Goal: Information Seeking & Learning: Learn about a topic

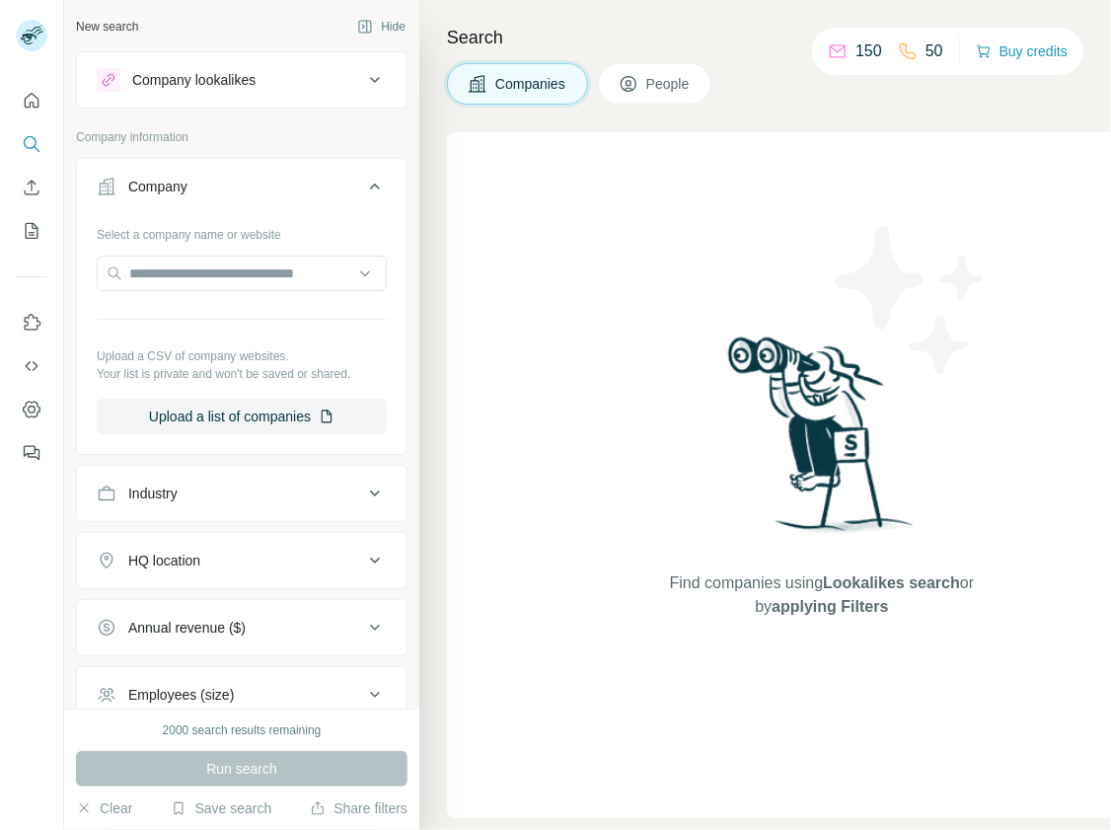
click at [154, 82] on div "Company lookalikes" at bounding box center [193, 80] width 123 height 20
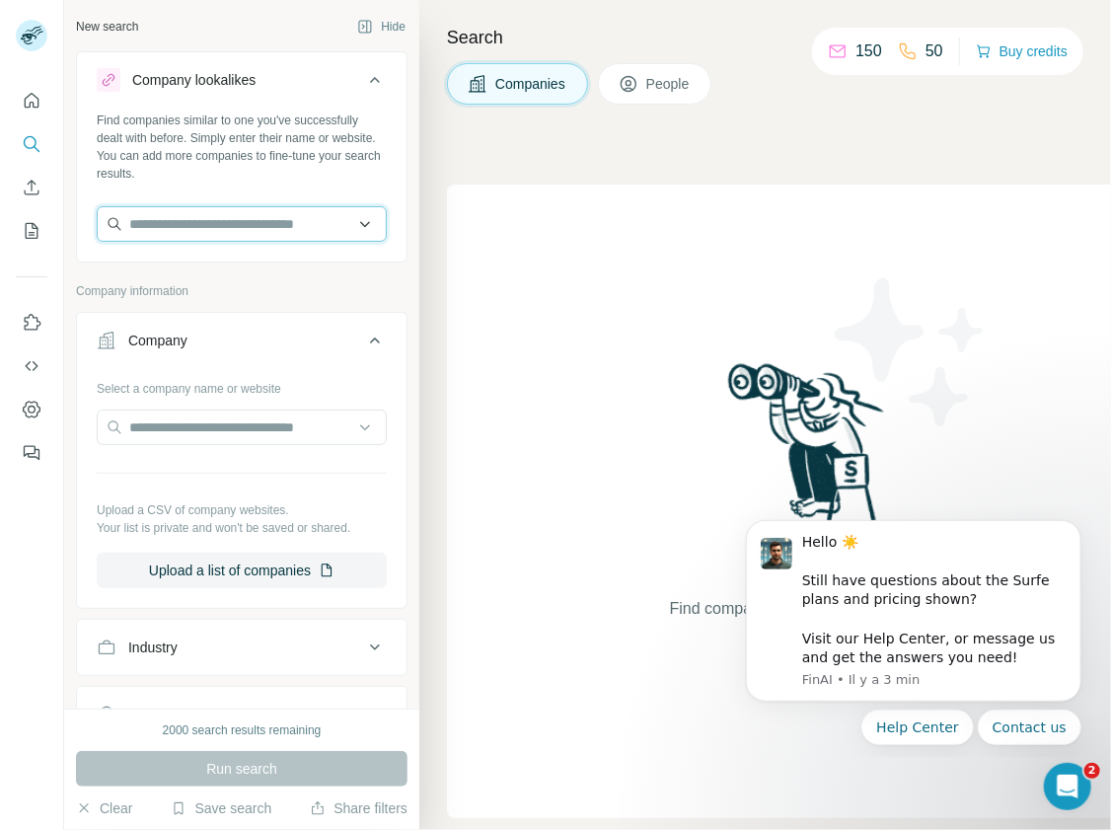
click at [155, 217] on input "text" at bounding box center [242, 224] width 290 height 36
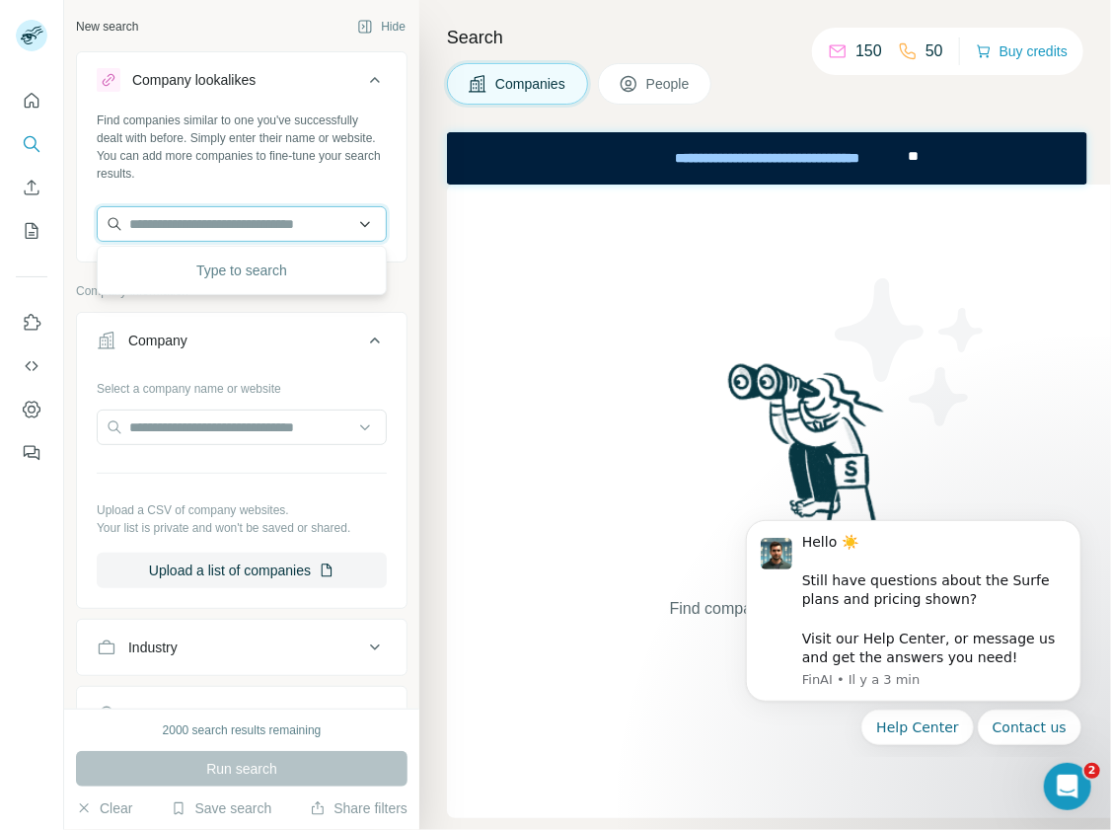
paste input "**********"
type input "**********"
drag, startPoint x: 223, startPoint y: 228, endPoint x: 106, endPoint y: 225, distance: 117.4
click at [106, 225] on input "**********" at bounding box center [242, 224] width 290 height 36
paste input "**********"
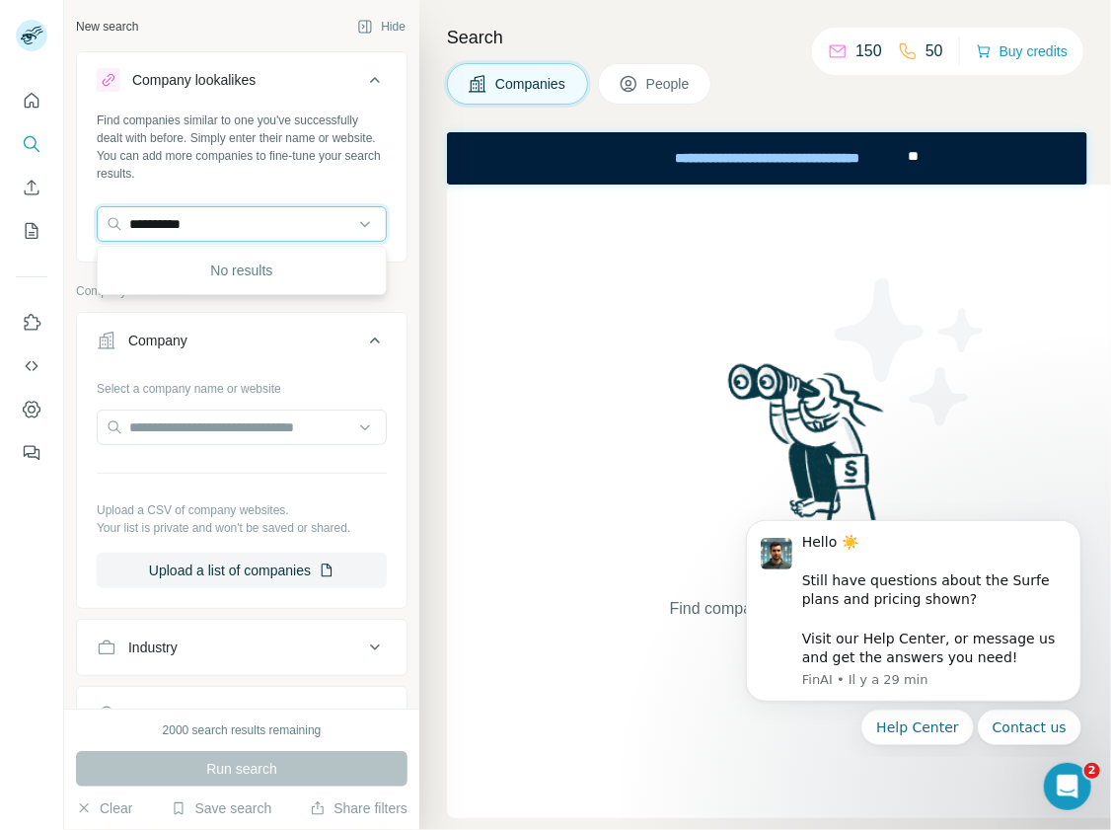
drag, startPoint x: 215, startPoint y: 216, endPoint x: 81, endPoint y: 208, distance: 134.4
click at [82, 208] on div "**********" at bounding box center [242, 184] width 330 height 146
paste input "***"
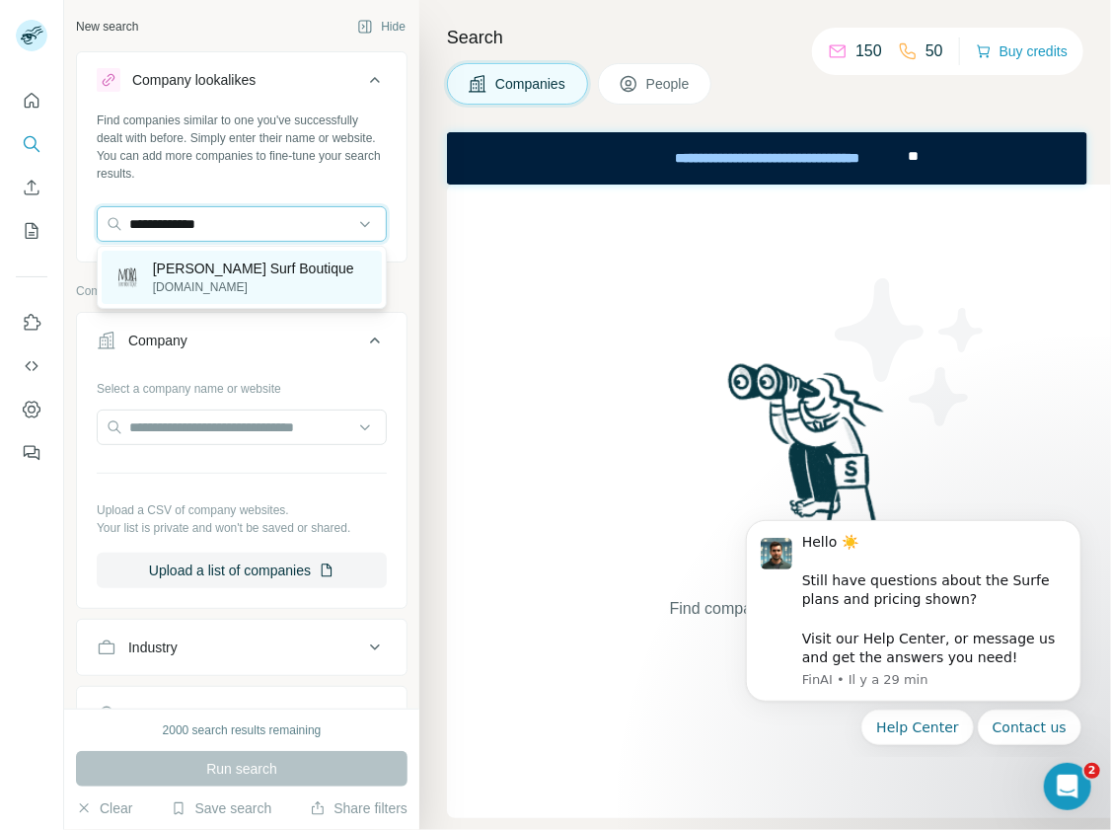
type input "**********"
click at [235, 279] on p "[DOMAIN_NAME]" at bounding box center [253, 287] width 201 height 18
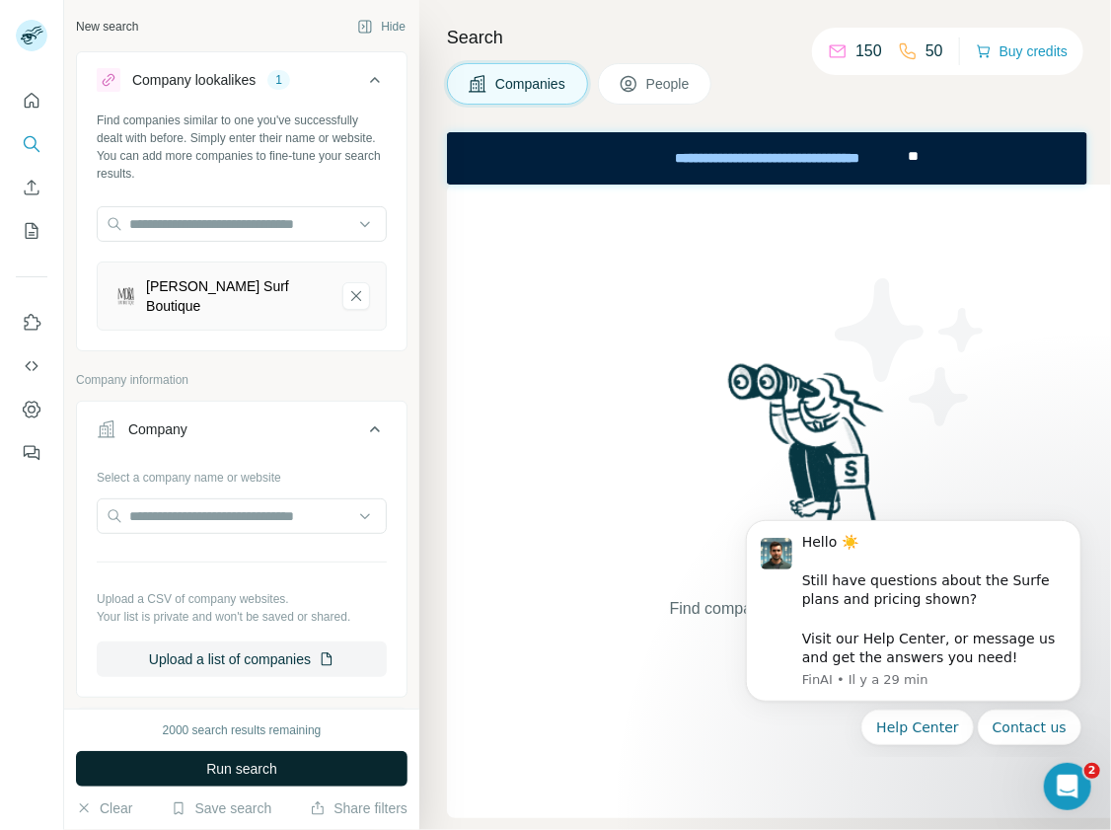
click at [292, 767] on button "Run search" at bounding box center [242, 769] width 332 height 36
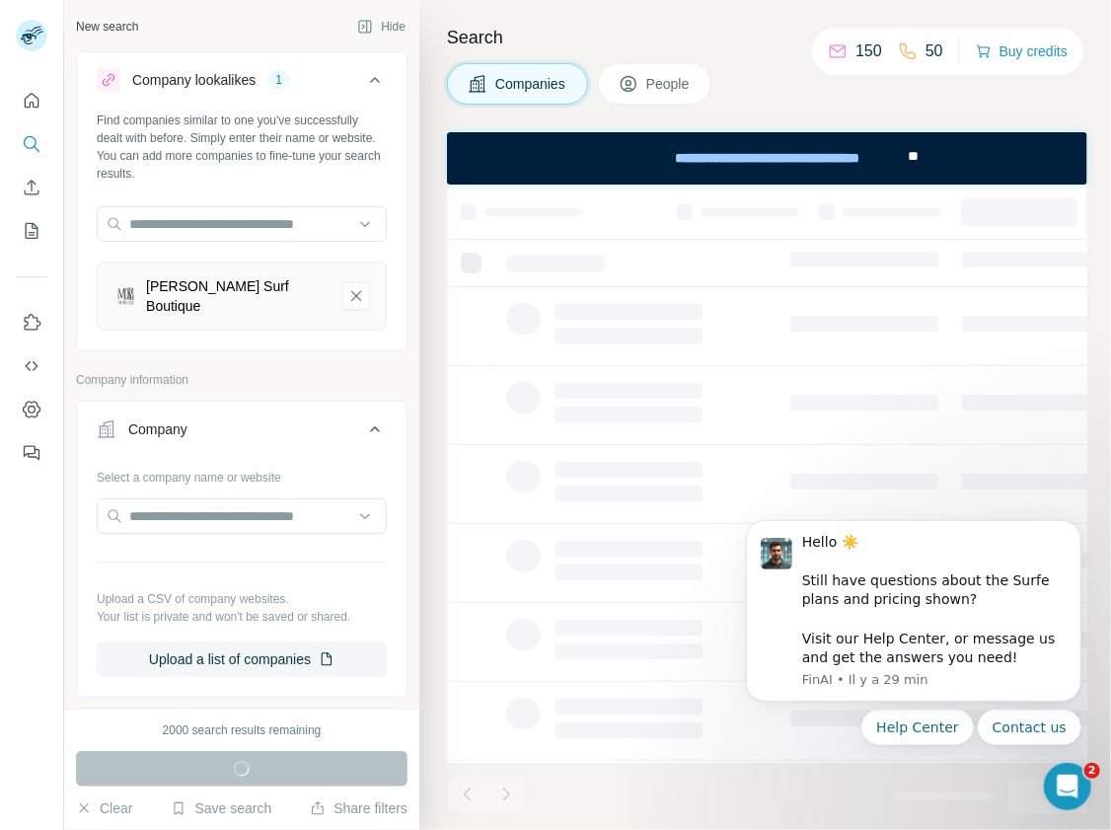
click at [905, 776] on div at bounding box center [990, 795] width 193 height 43
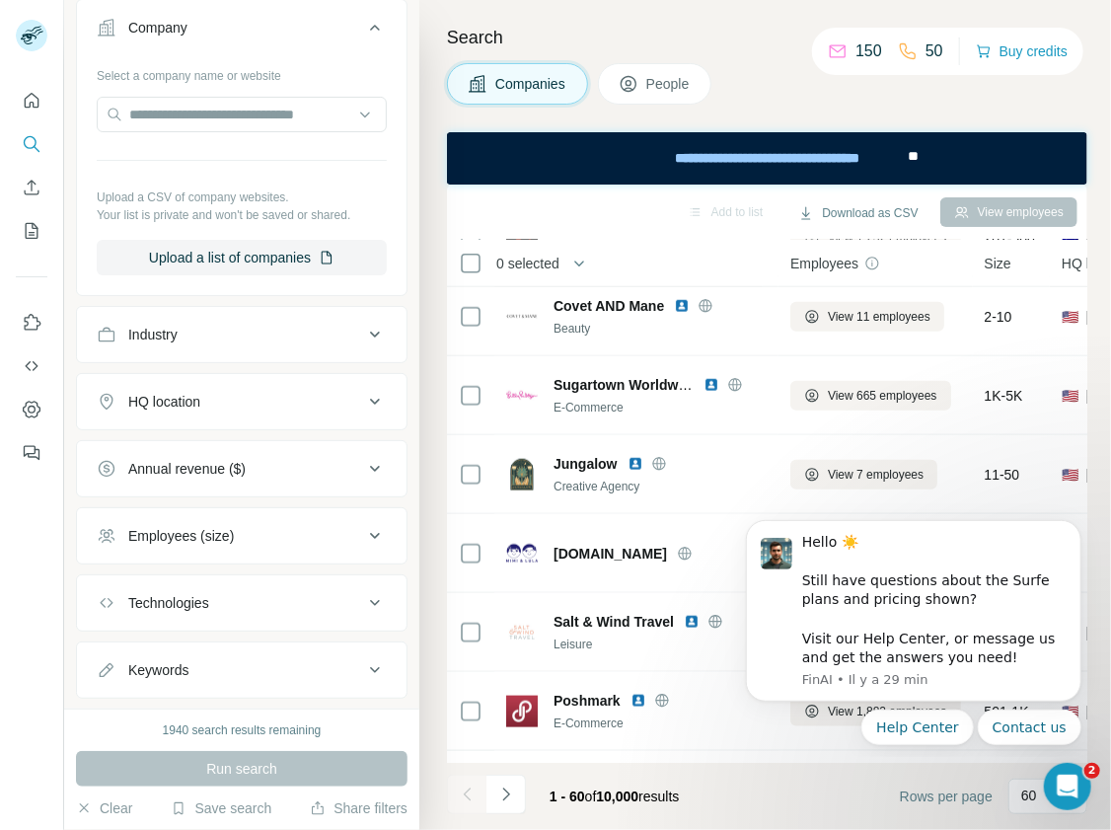
scroll to position [433, 0]
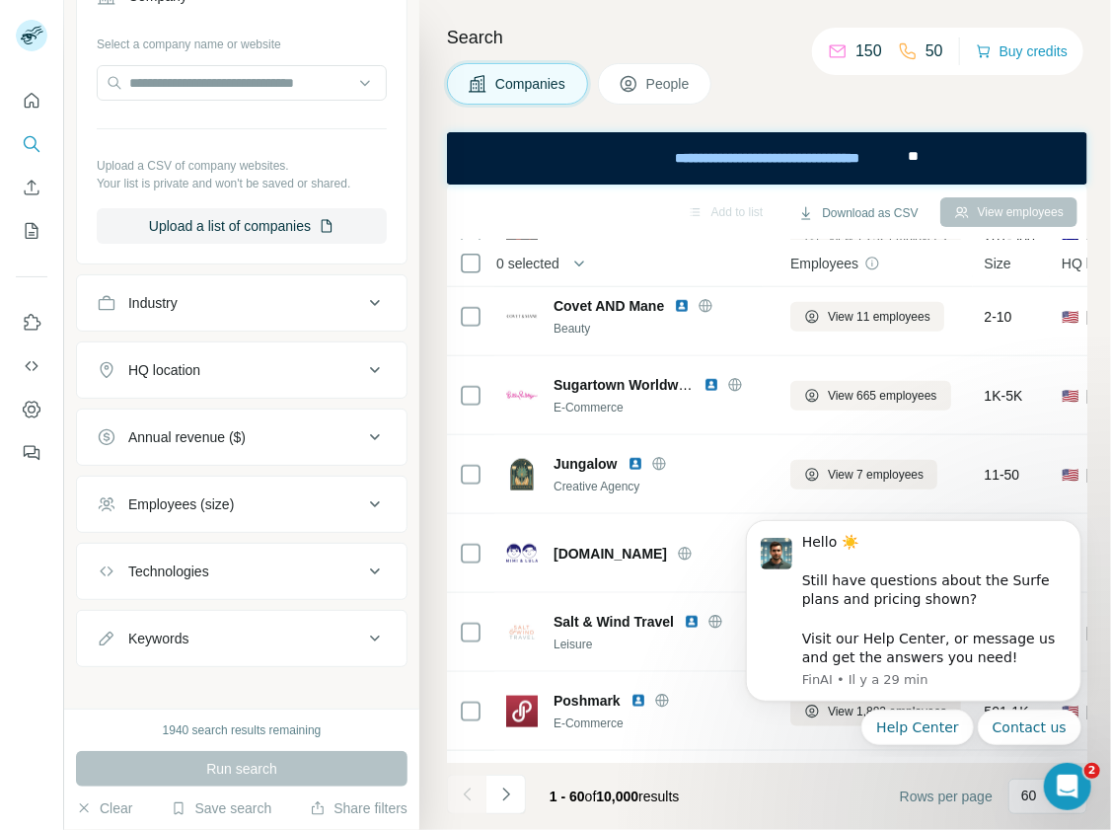
click at [254, 427] on div "Annual revenue ($)" at bounding box center [230, 437] width 266 height 20
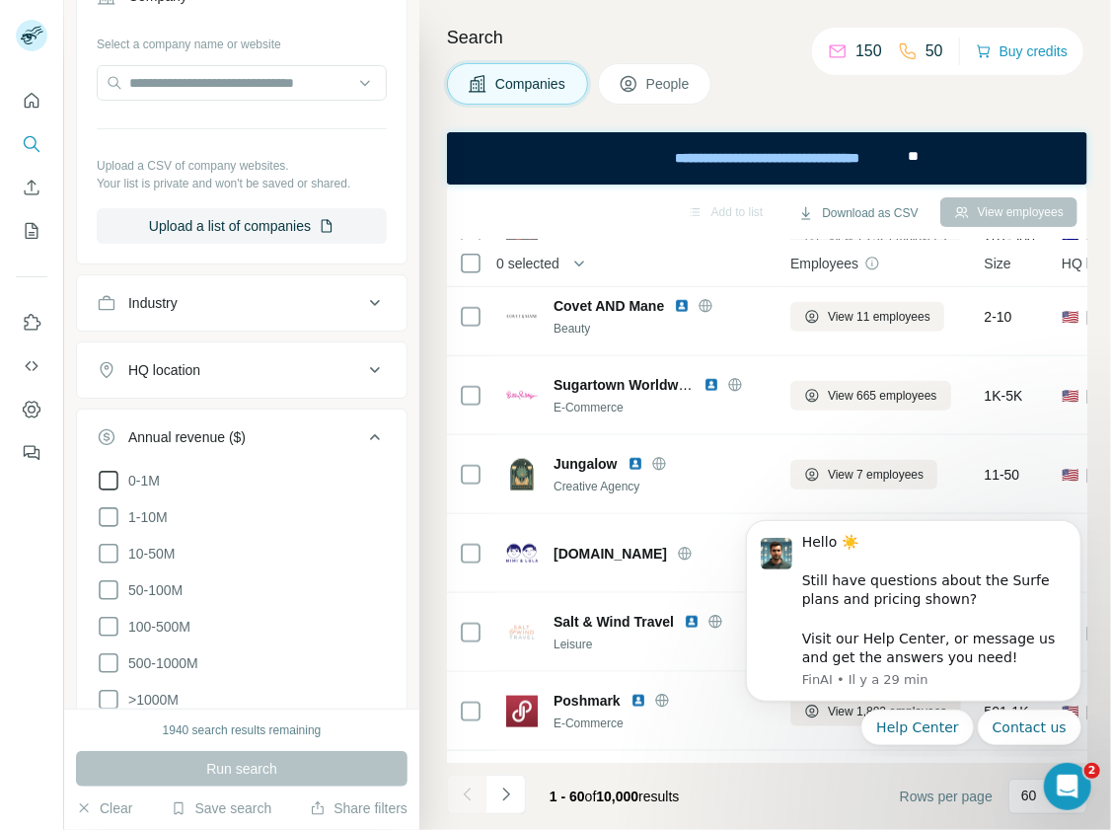
click at [153, 471] on span "0-1M" at bounding box center [139, 481] width 39 height 20
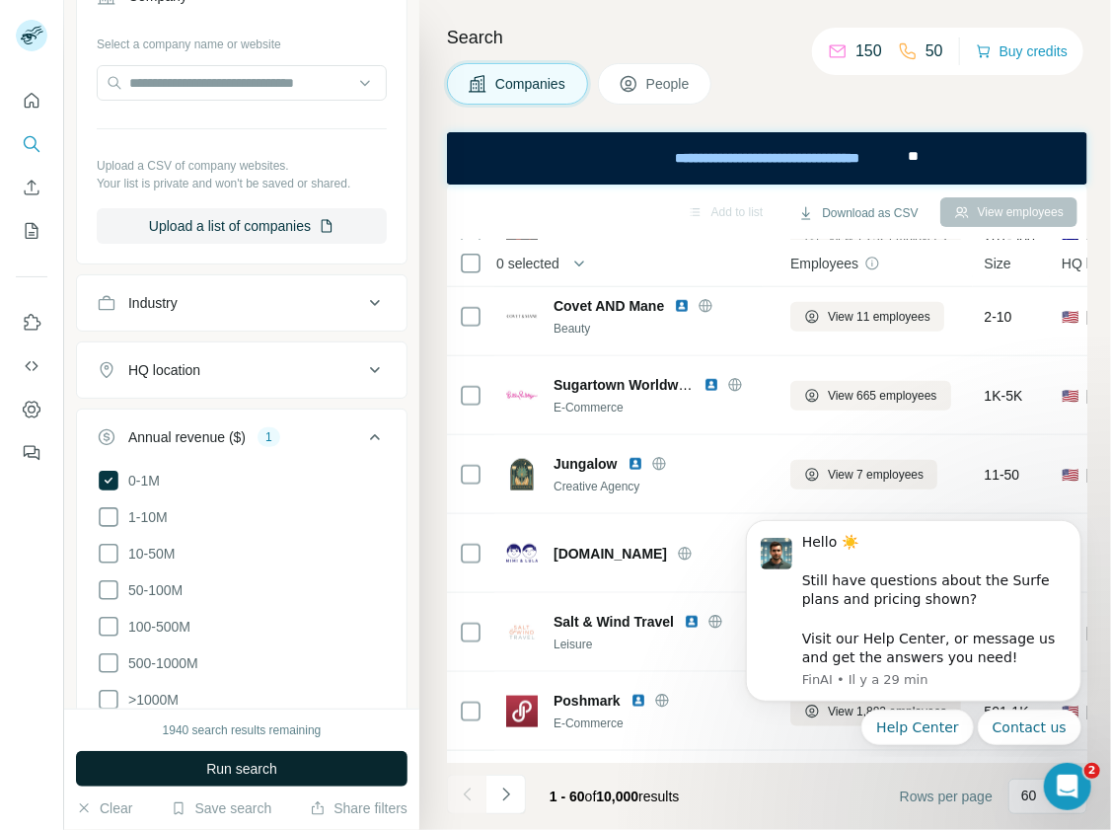
click at [300, 770] on button "Run search" at bounding box center [242, 769] width 332 height 36
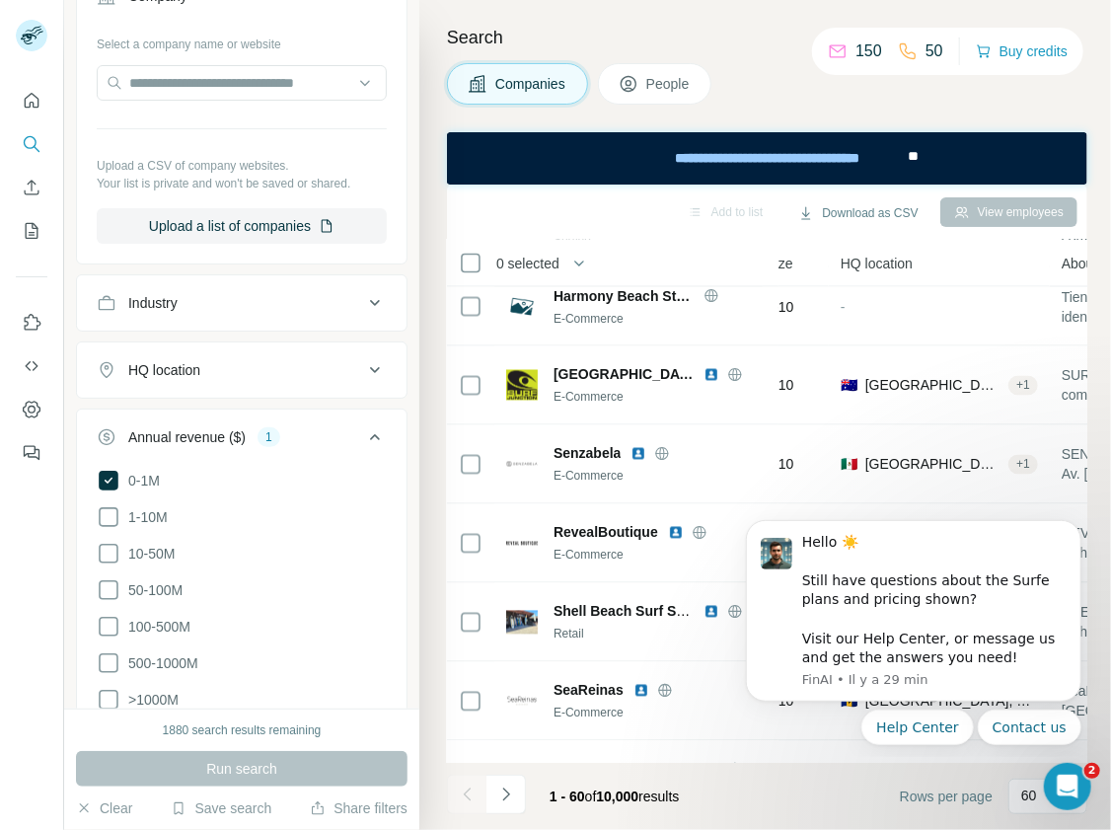
scroll to position [1505, 218]
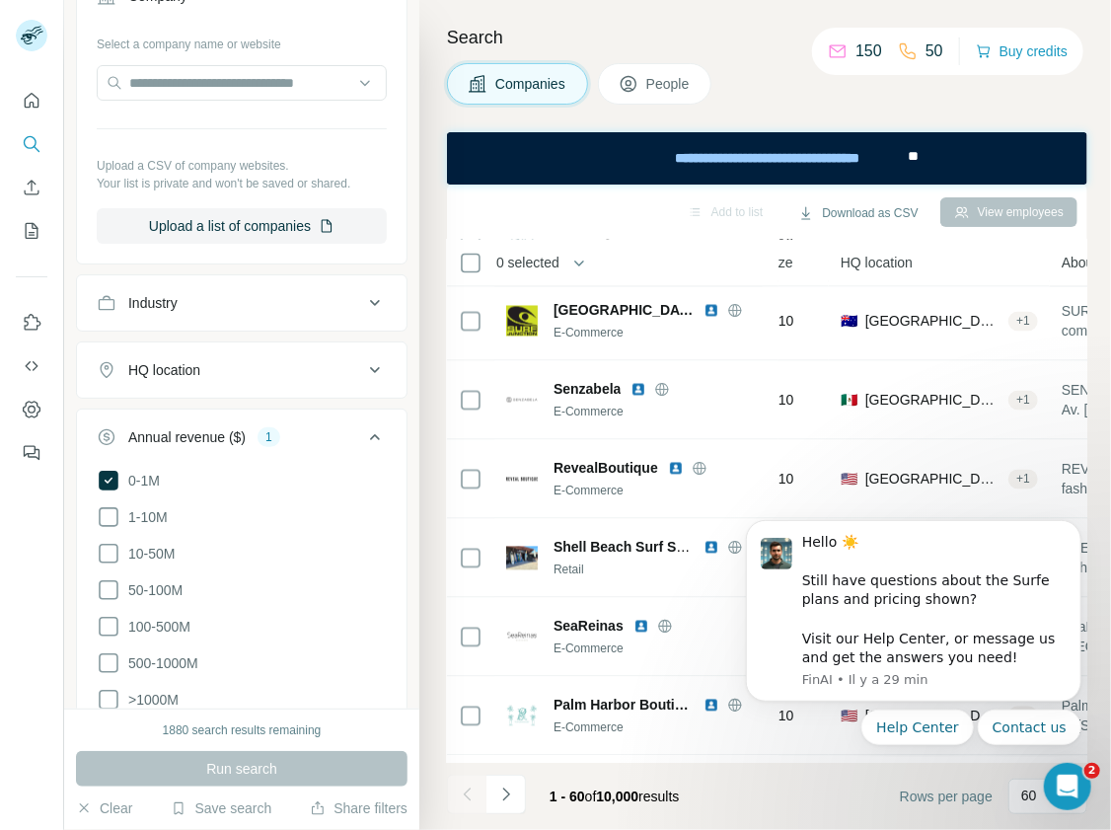
click at [265, 360] on div "HQ location" at bounding box center [230, 370] width 266 height 20
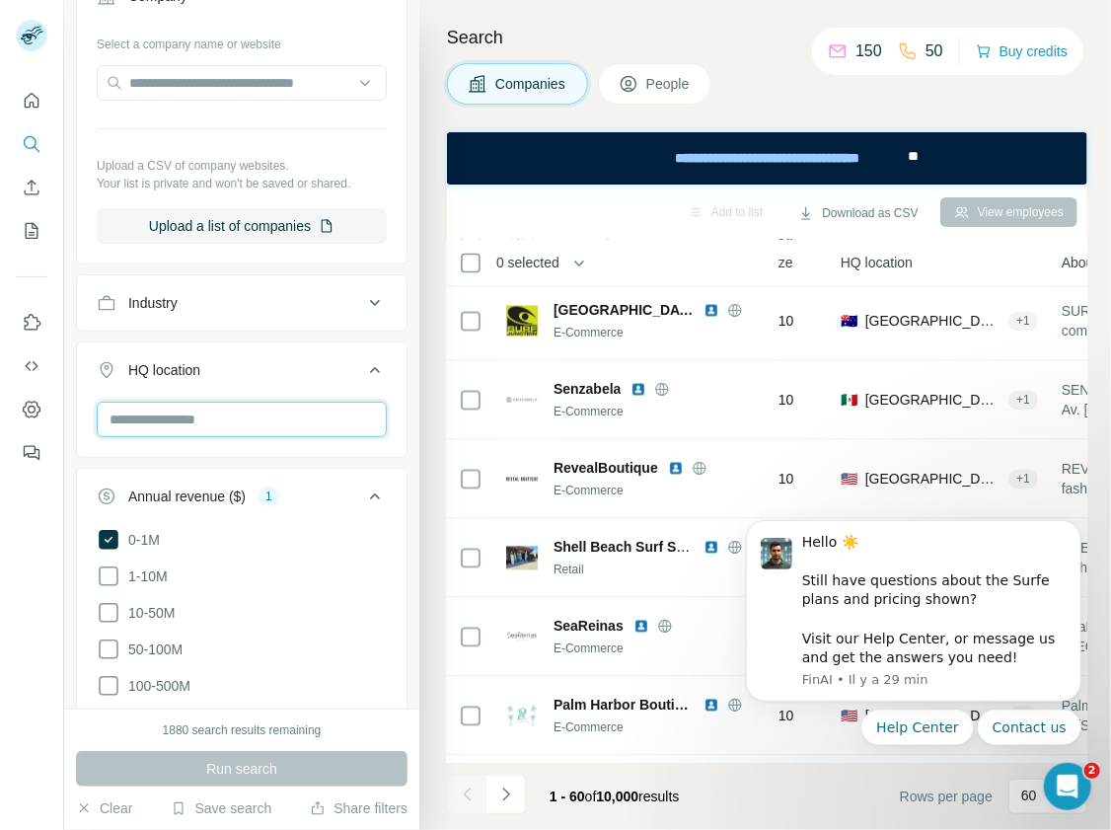
click at [255, 403] on input "text" at bounding box center [242, 420] width 290 height 36
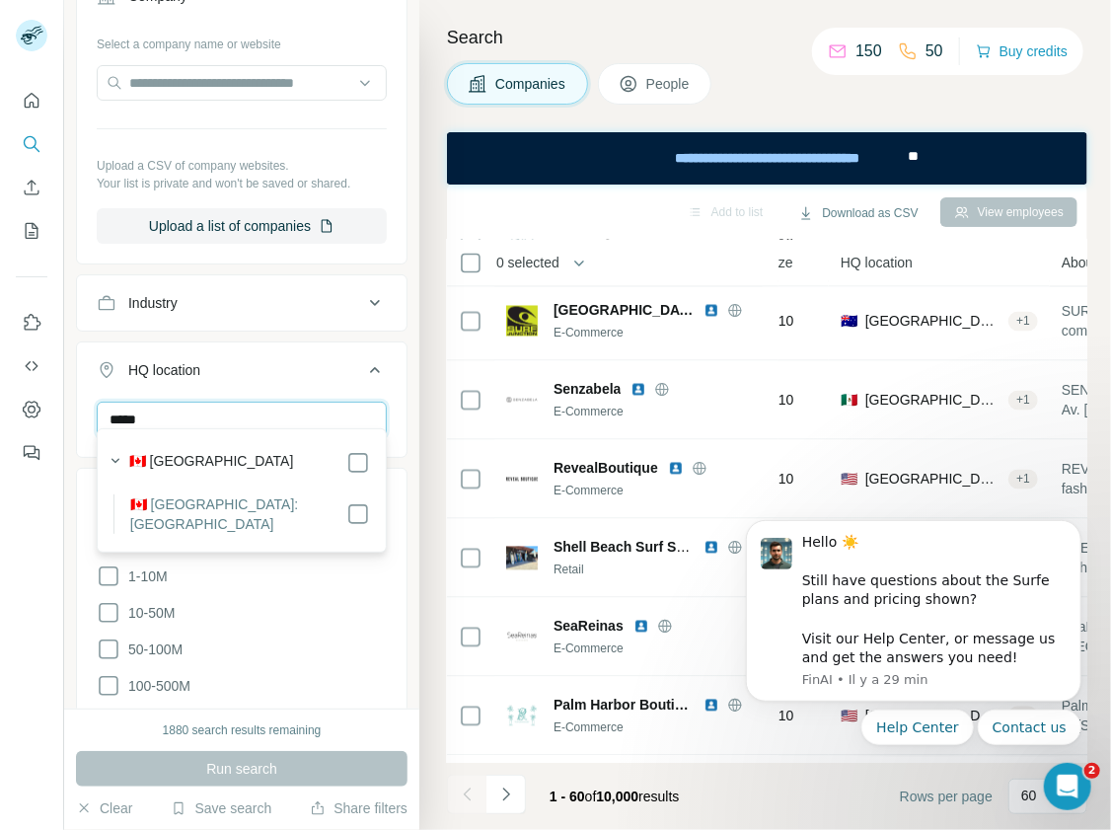
type input "*****"
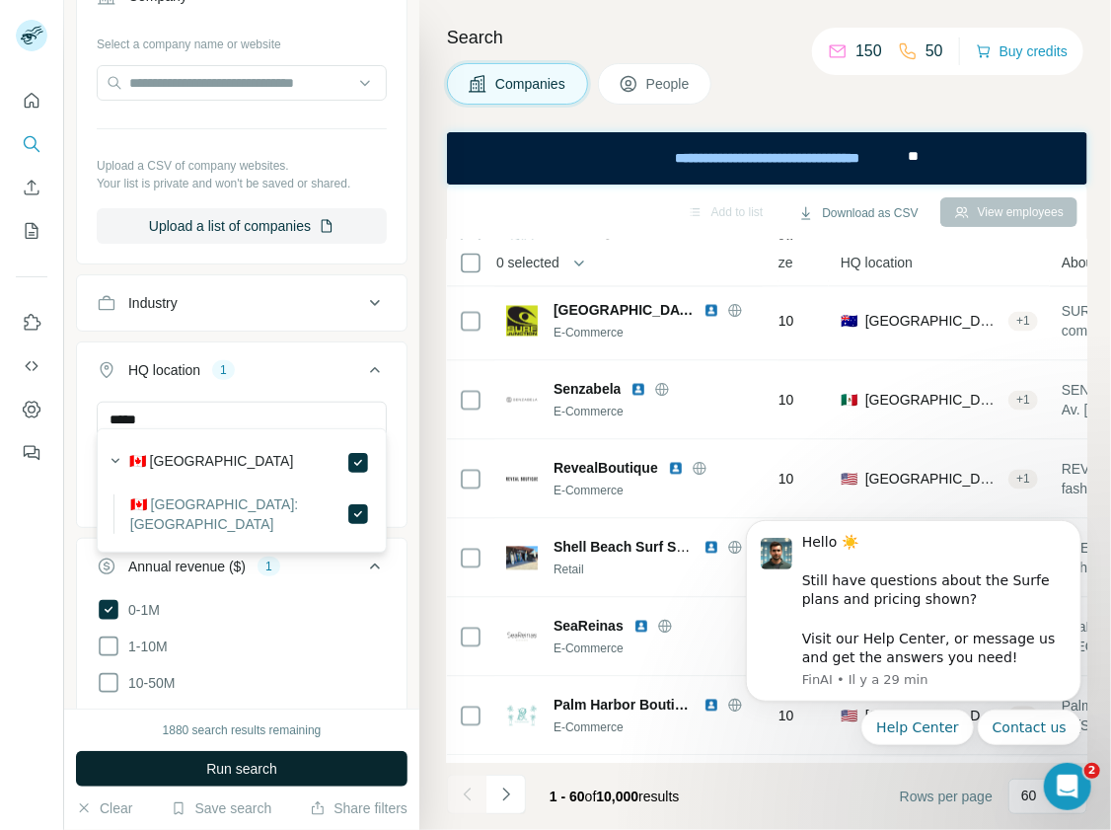
click at [315, 761] on button "Run search" at bounding box center [242, 769] width 332 height 36
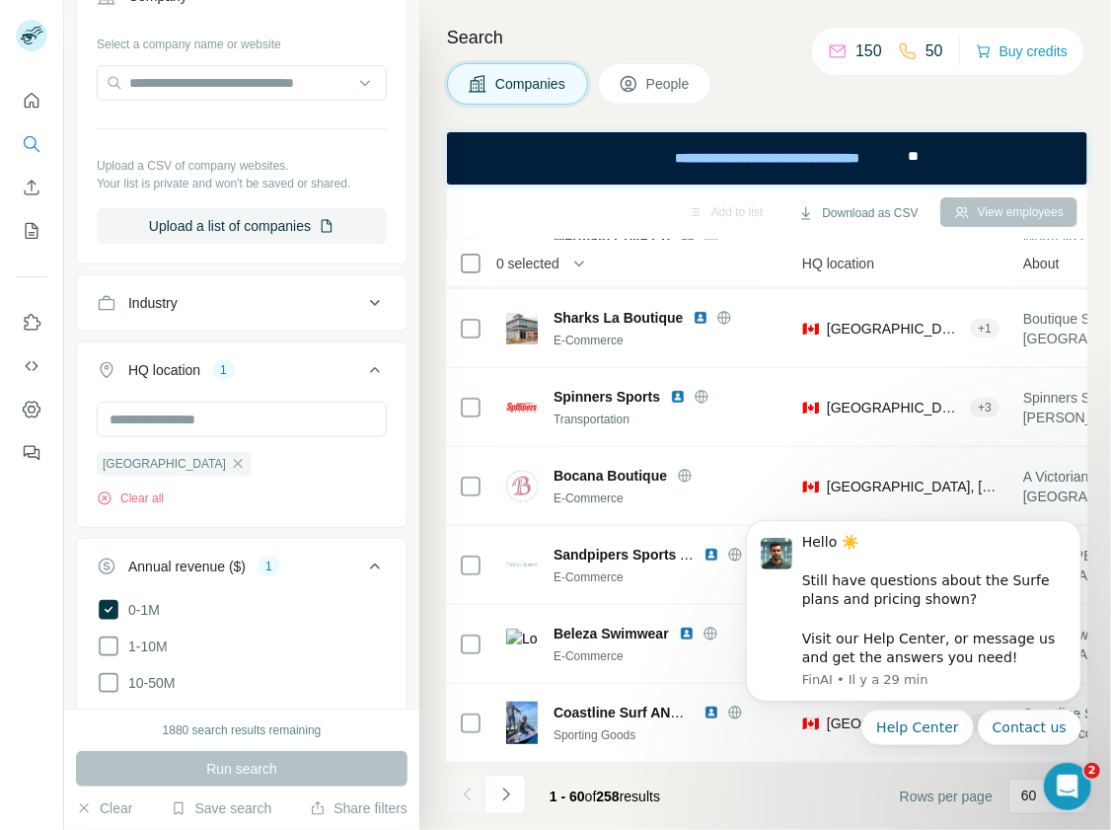
scroll to position [1505, 218]
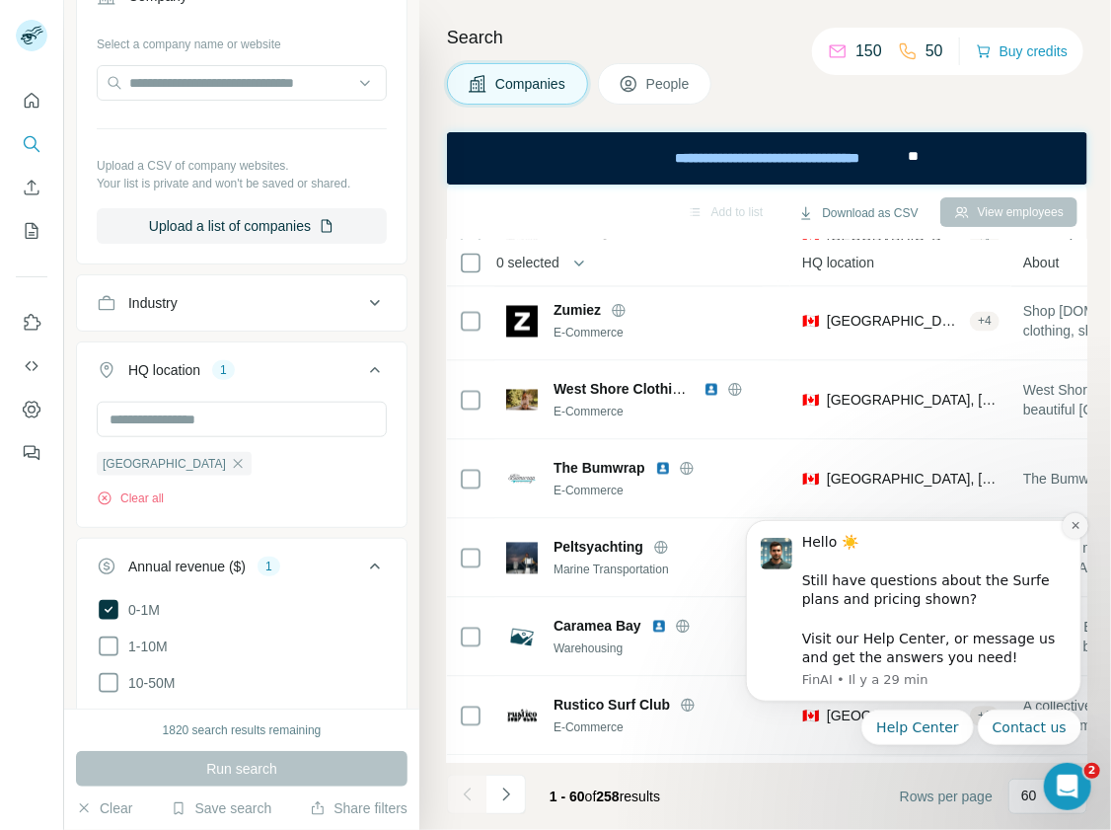
click at [1078, 526] on icon "Dismiss notification" at bounding box center [1074, 524] width 11 height 11
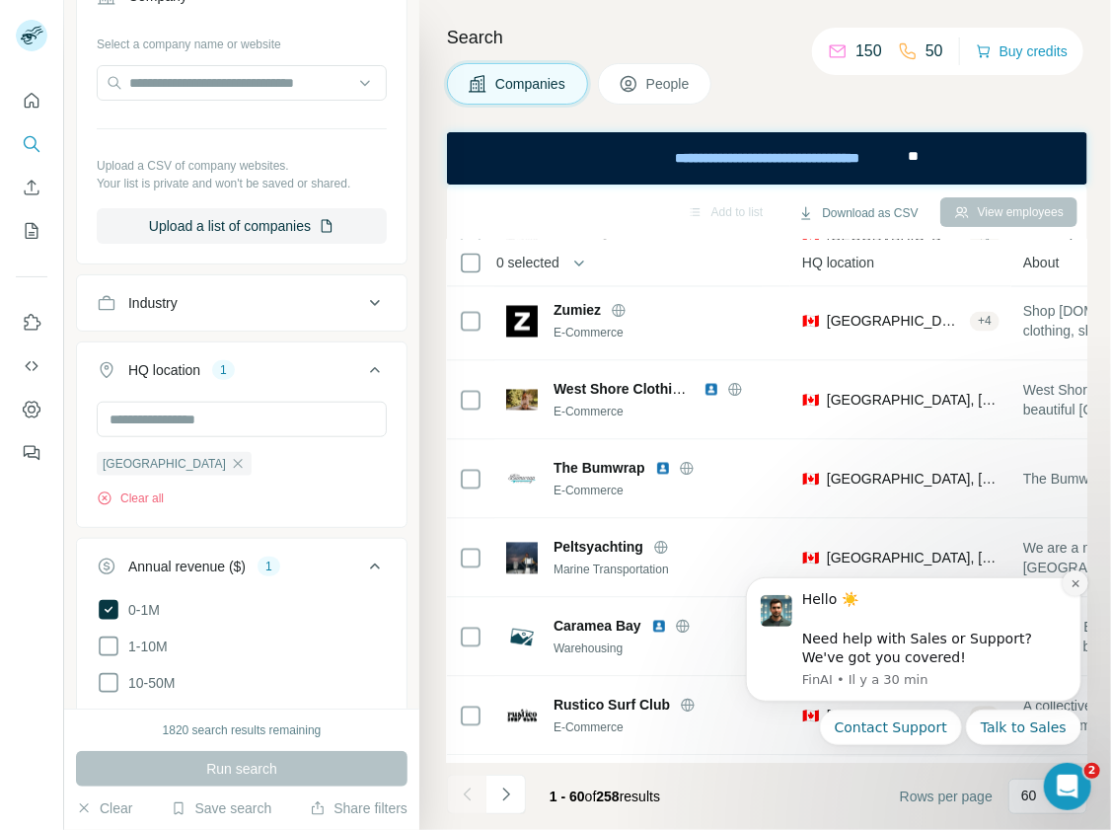
click at [1069, 582] on icon "Dismiss notification" at bounding box center [1074, 582] width 11 height 11
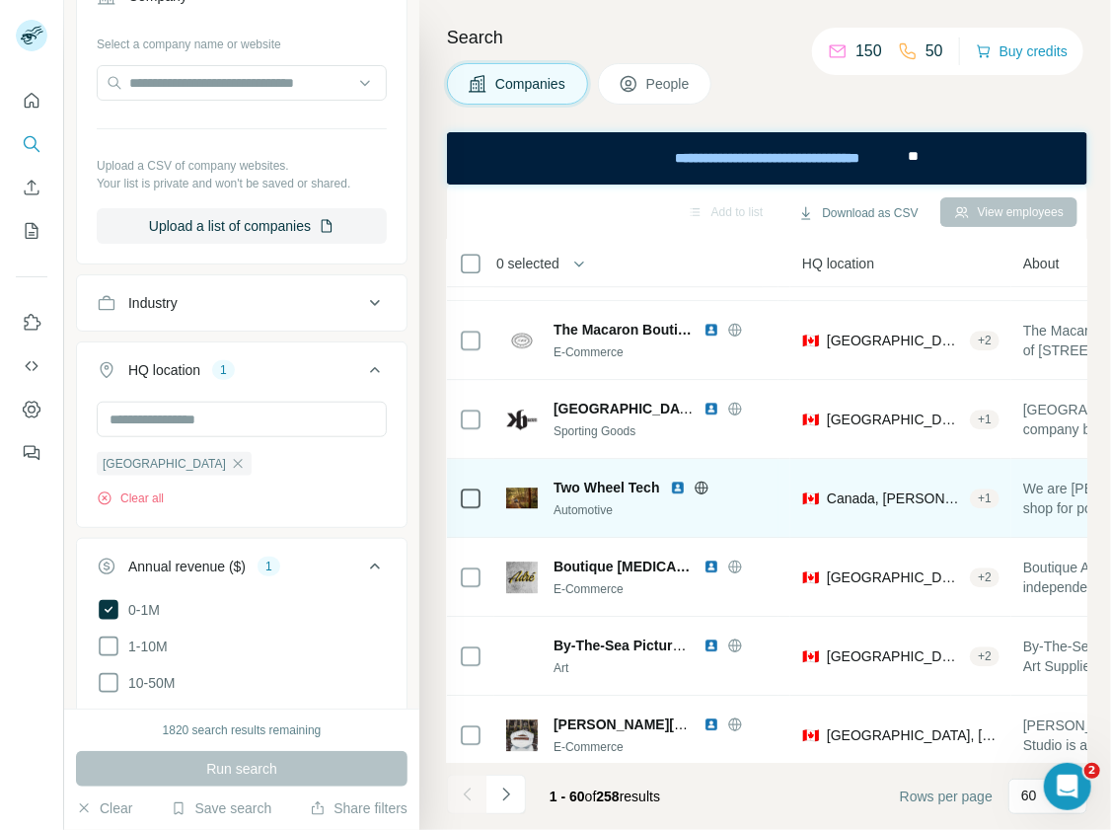
scroll to position [2210, 218]
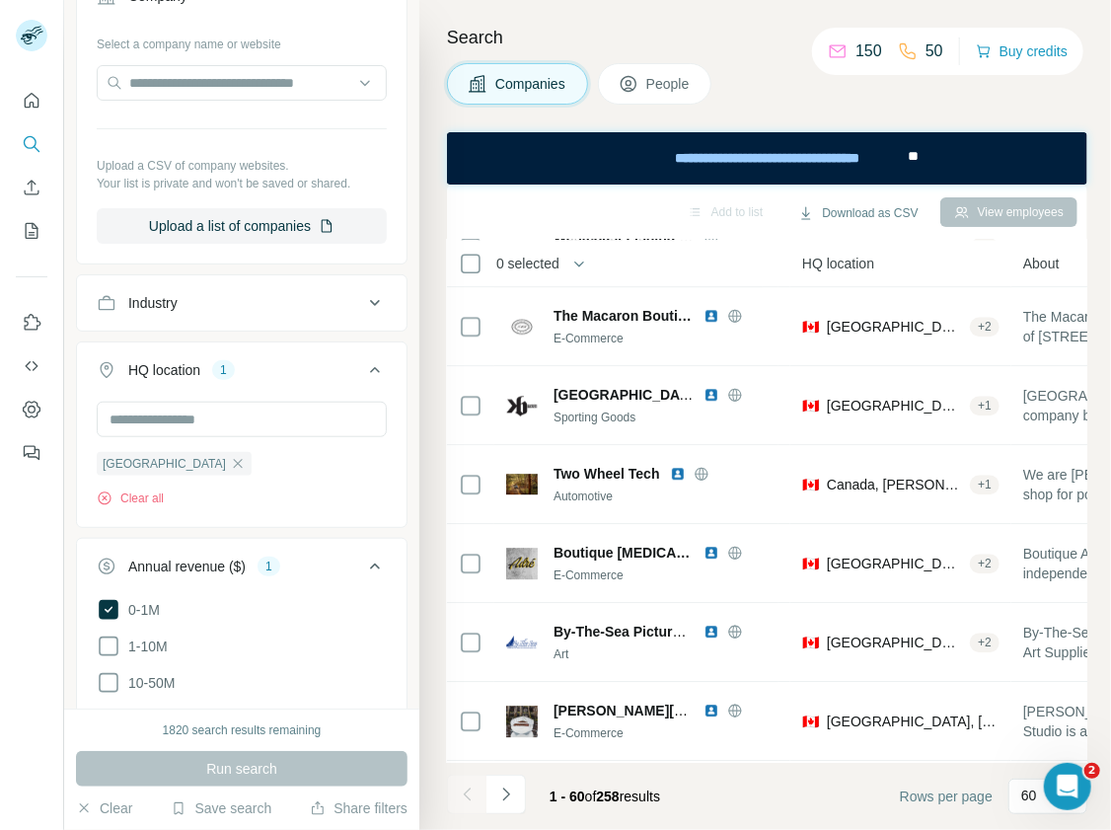
click at [383, 556] on icon at bounding box center [375, 566] width 24 height 24
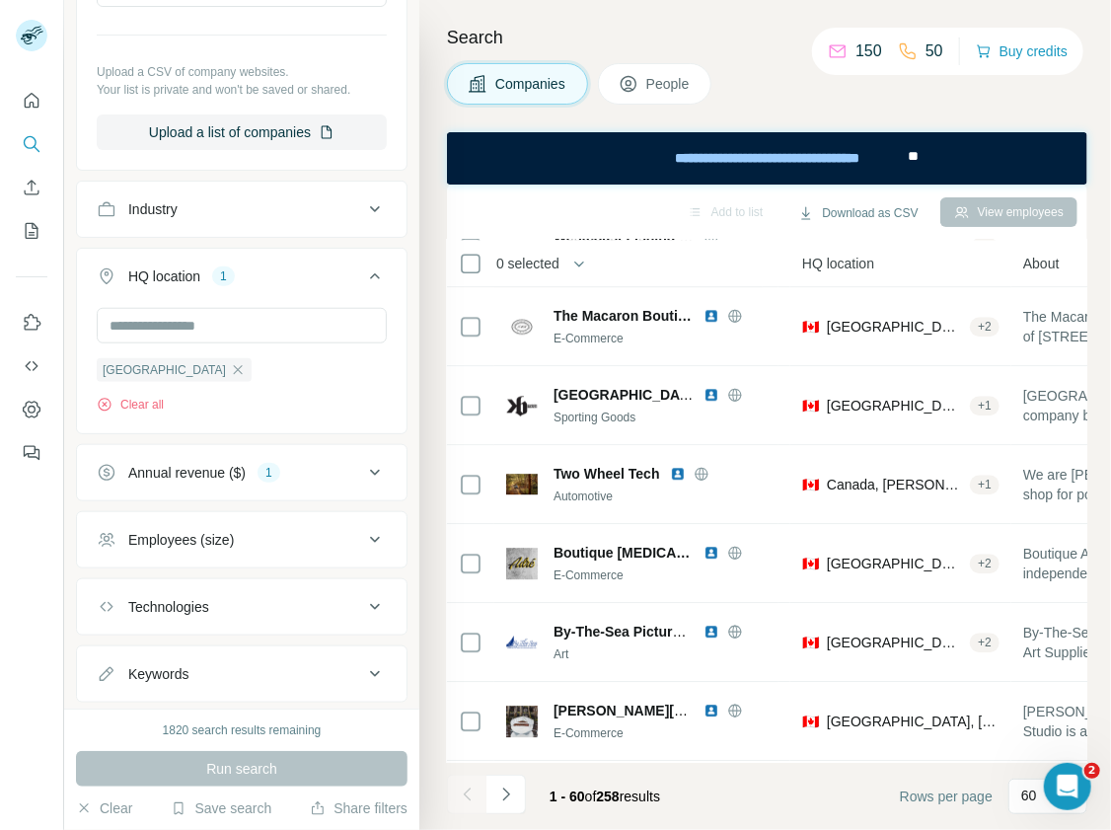
scroll to position [562, 0]
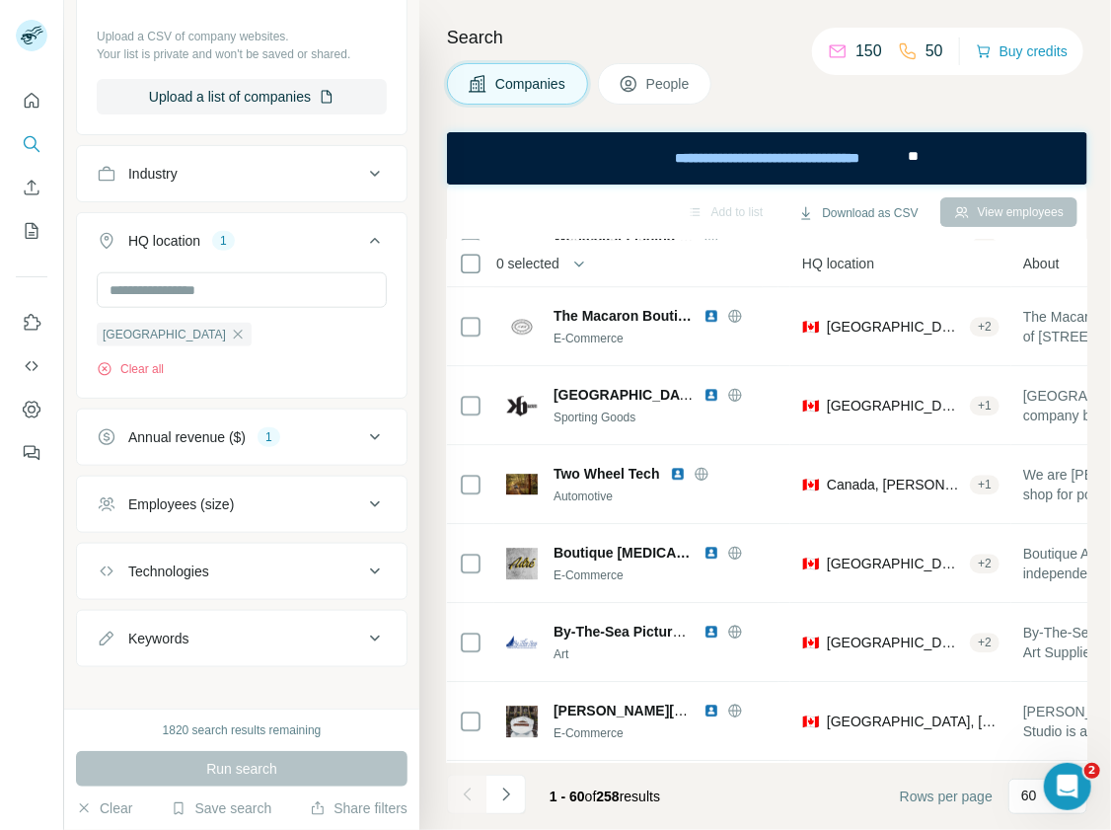
click at [352, 561] on div "Technologies" at bounding box center [230, 571] width 266 height 20
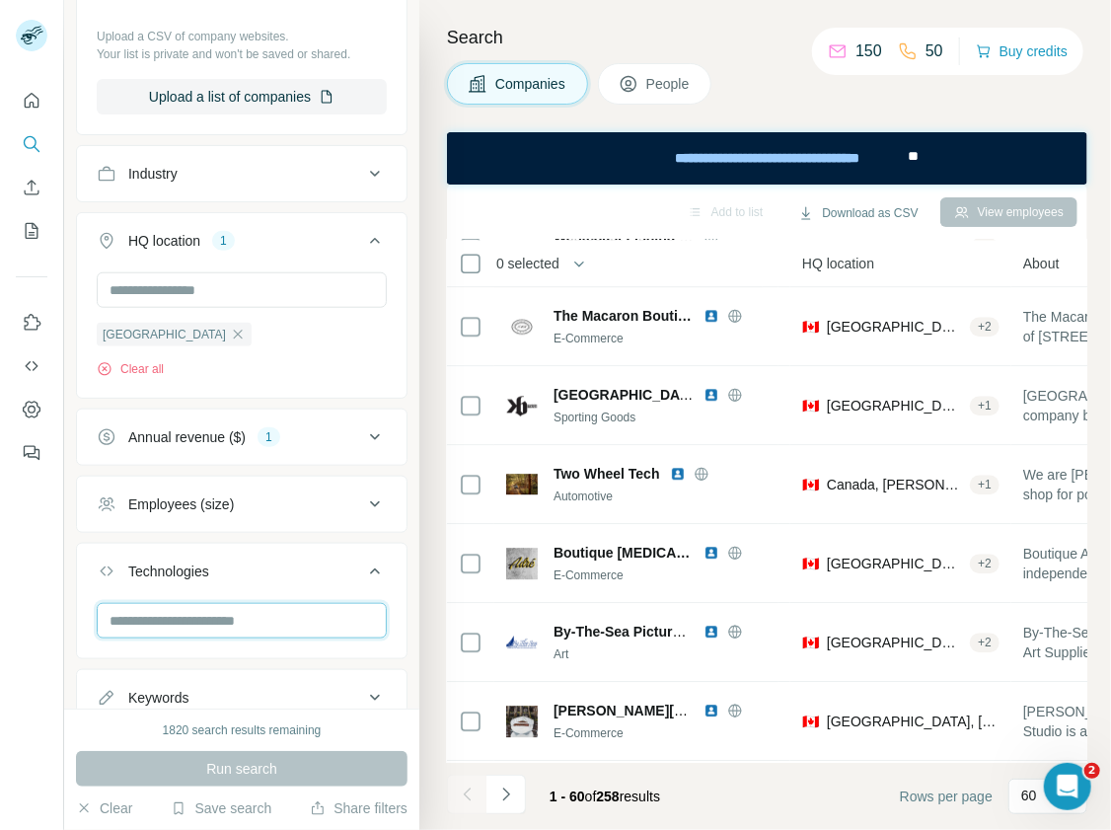
click at [270, 603] on input "text" at bounding box center [242, 621] width 290 height 36
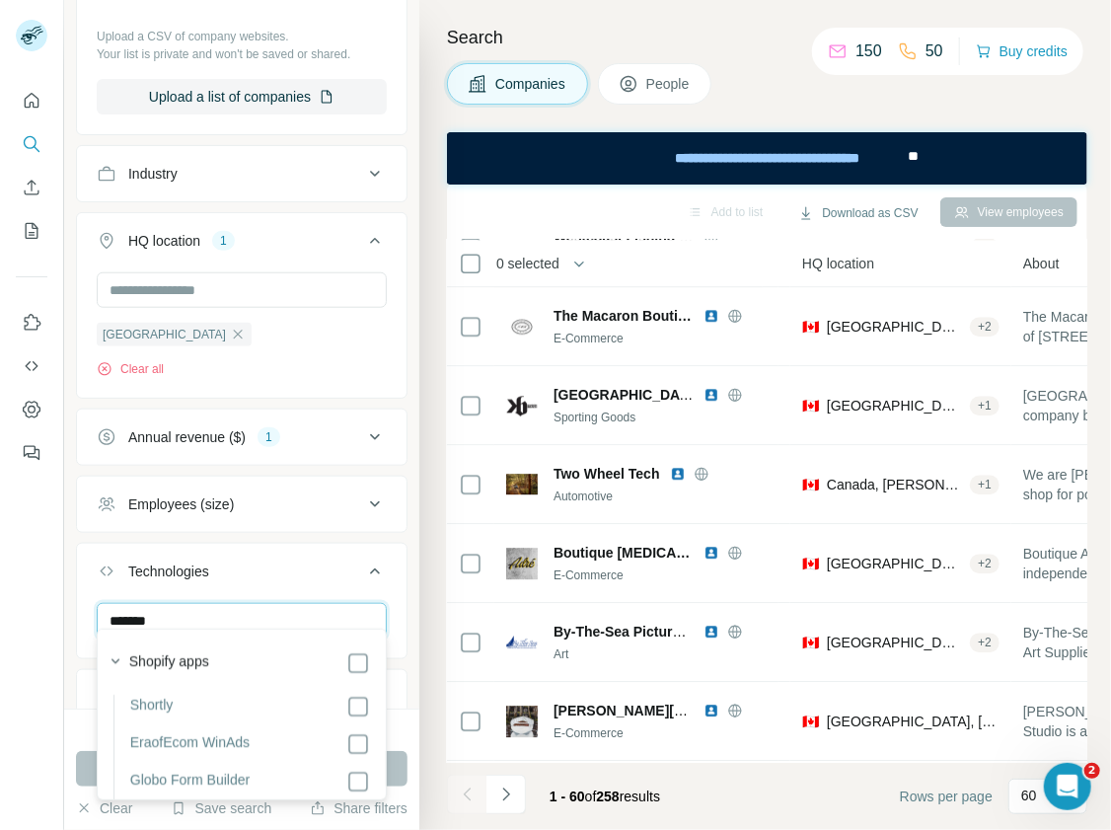
scroll to position [5, 0]
type input "*******"
click at [119, 648] on icon "button" at bounding box center [116, 656] width 20 height 20
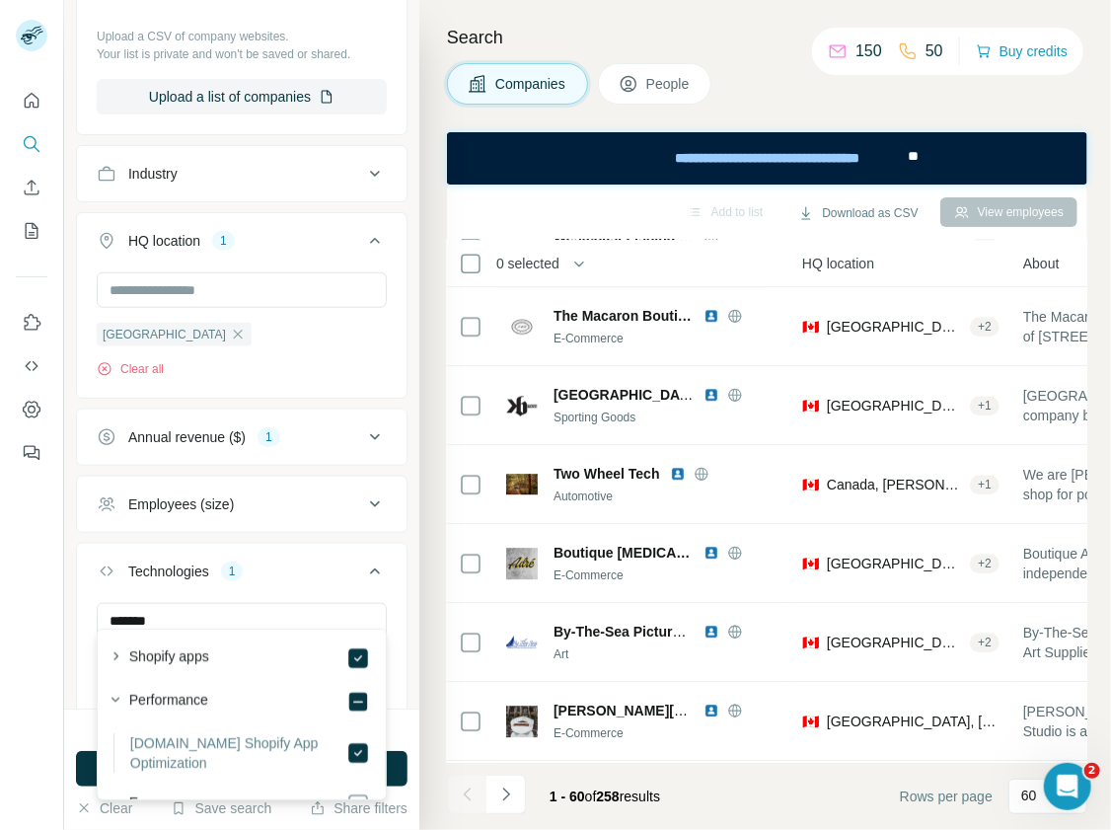
scroll to position [143, 0]
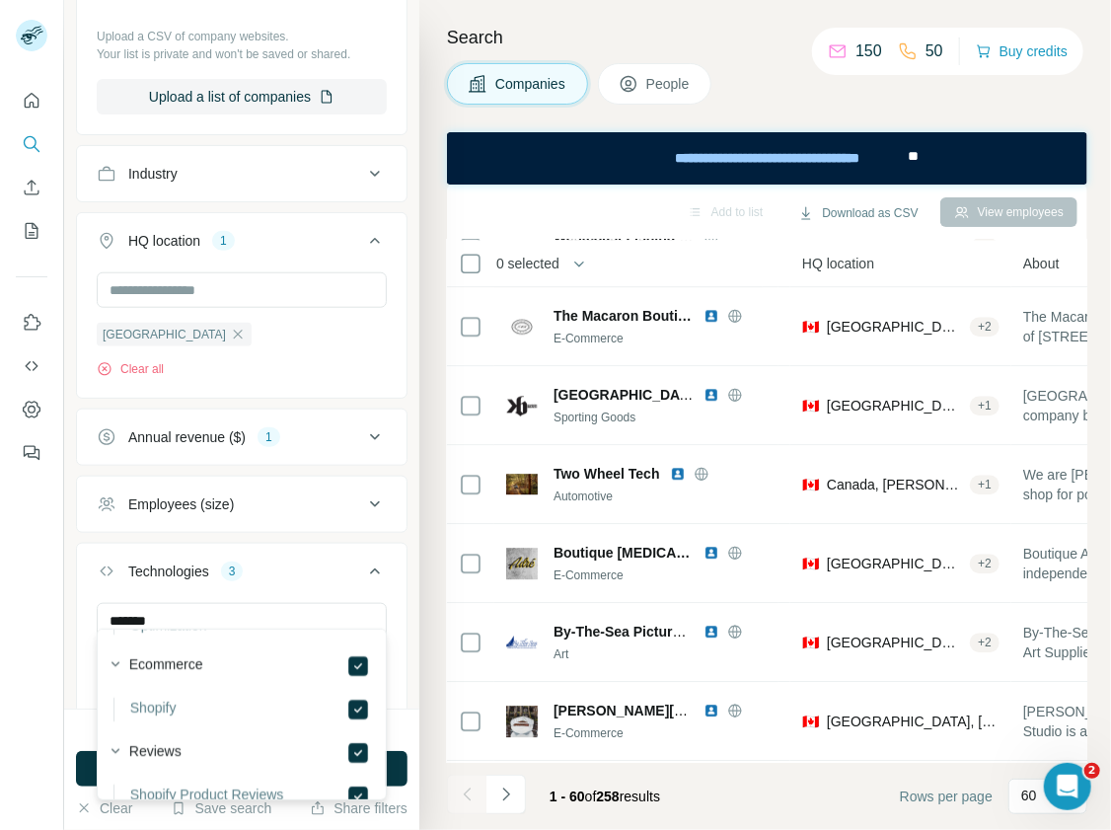
click at [414, 639] on div "New search Hide Company lookalikes 1 Find companies similar to one you've succe…" at bounding box center [241, 354] width 355 height 708
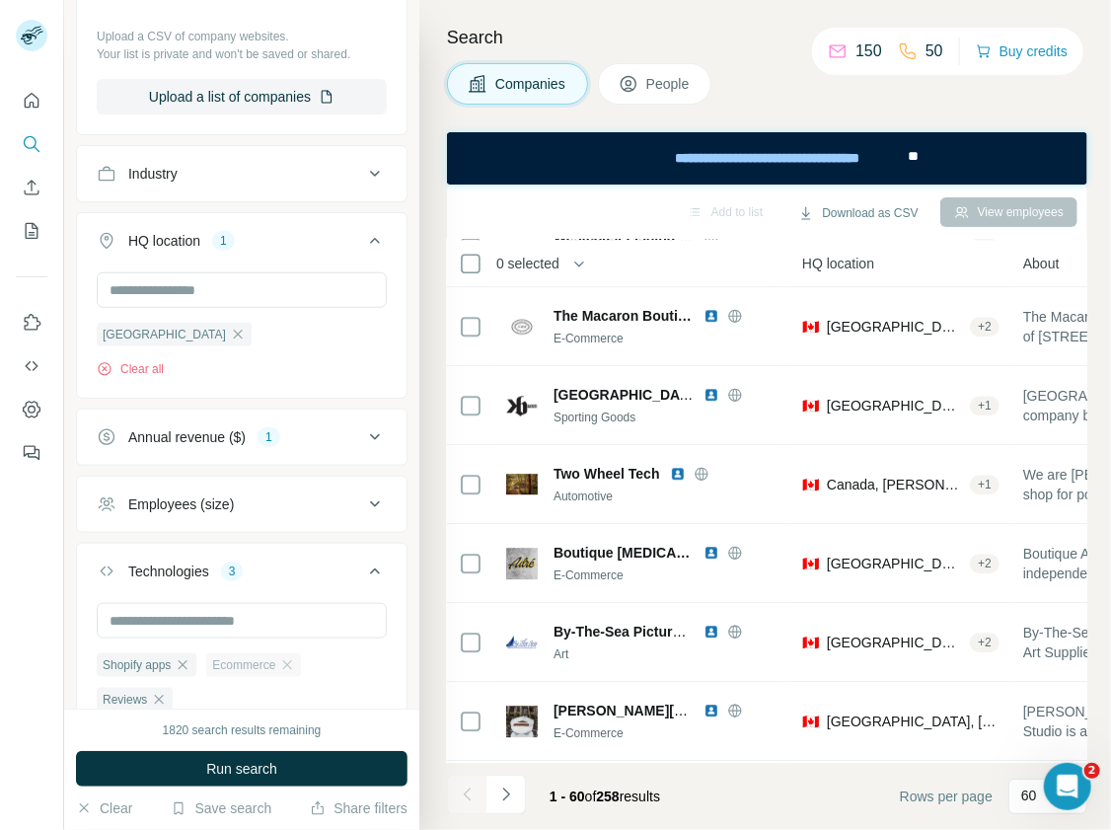
click at [250, 656] on span "Ecommerce" at bounding box center [243, 665] width 63 height 18
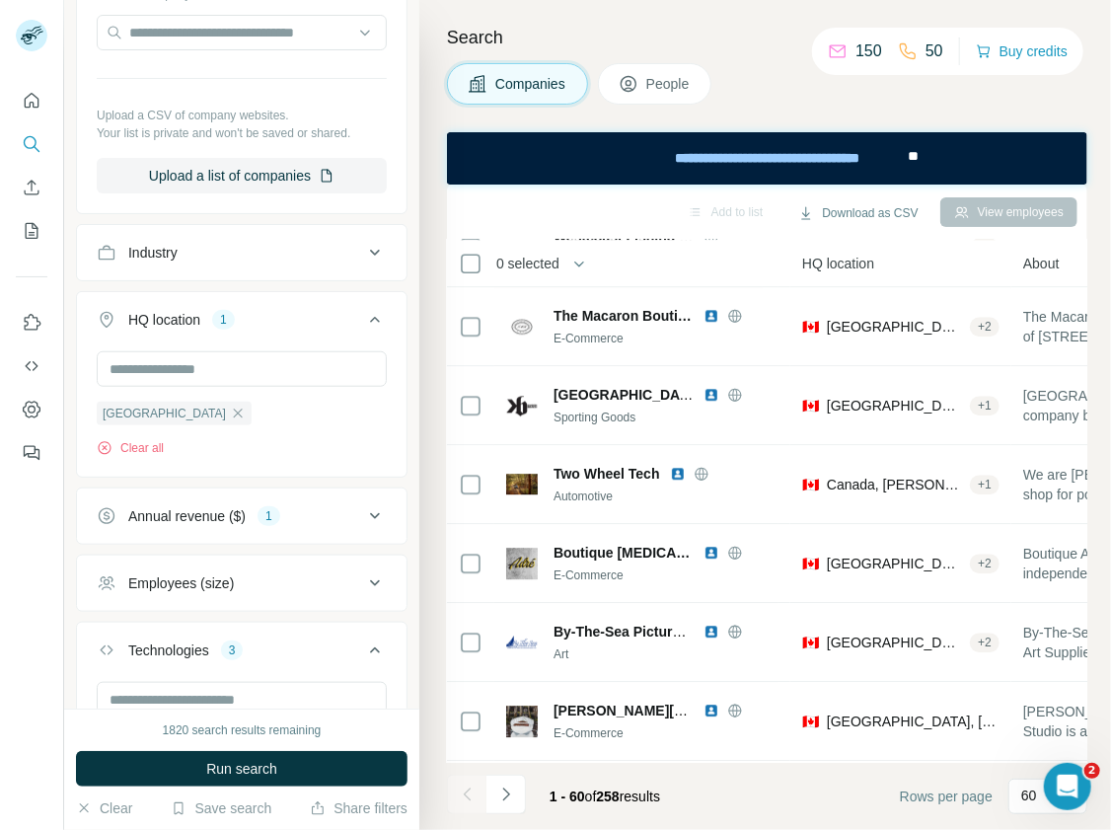
scroll to position [481, 0]
click at [322, 245] on div "Industry" at bounding box center [230, 255] width 266 height 20
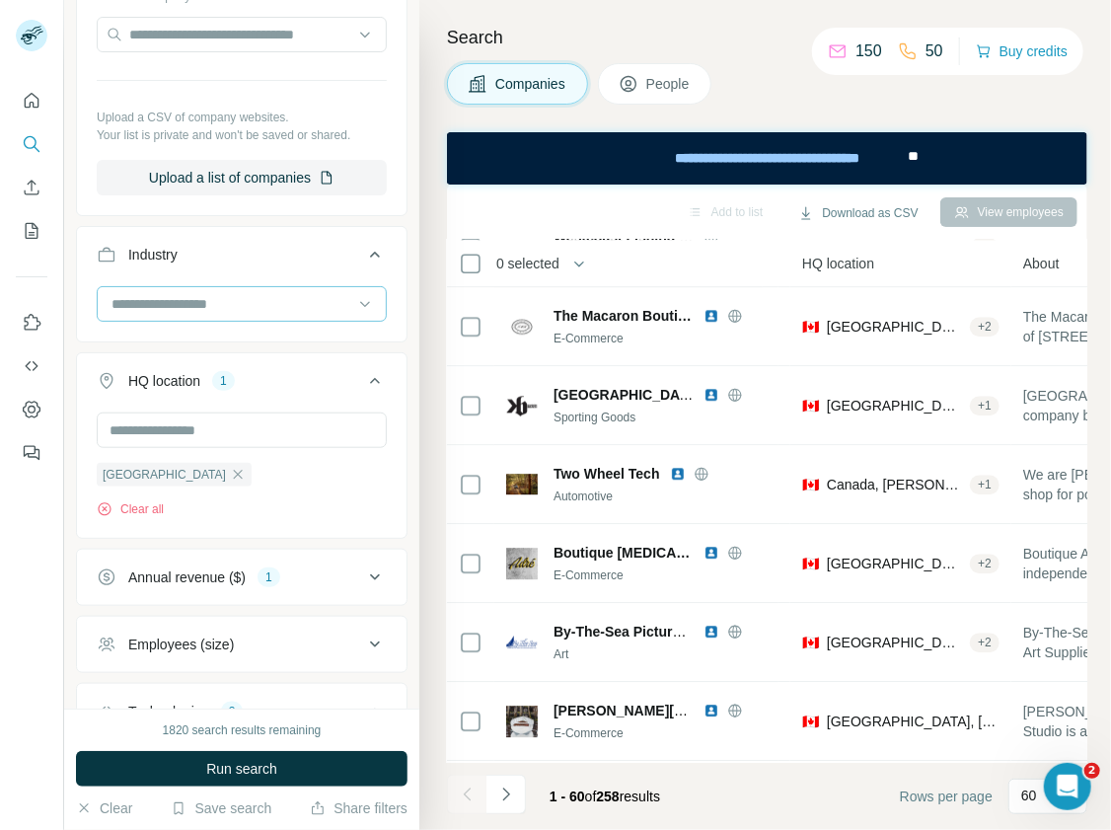
click at [286, 295] on input at bounding box center [232, 304] width 244 height 22
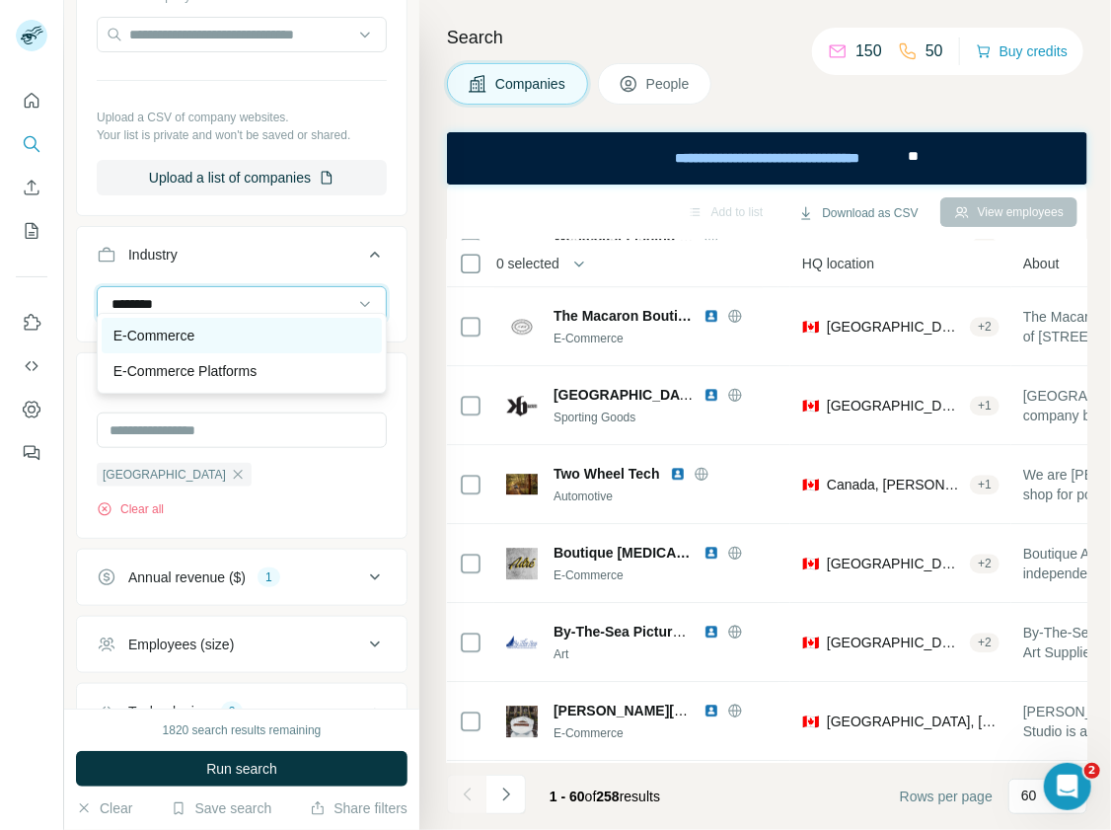
type input "********"
click at [264, 340] on div "E-Commerce" at bounding box center [241, 336] width 257 height 20
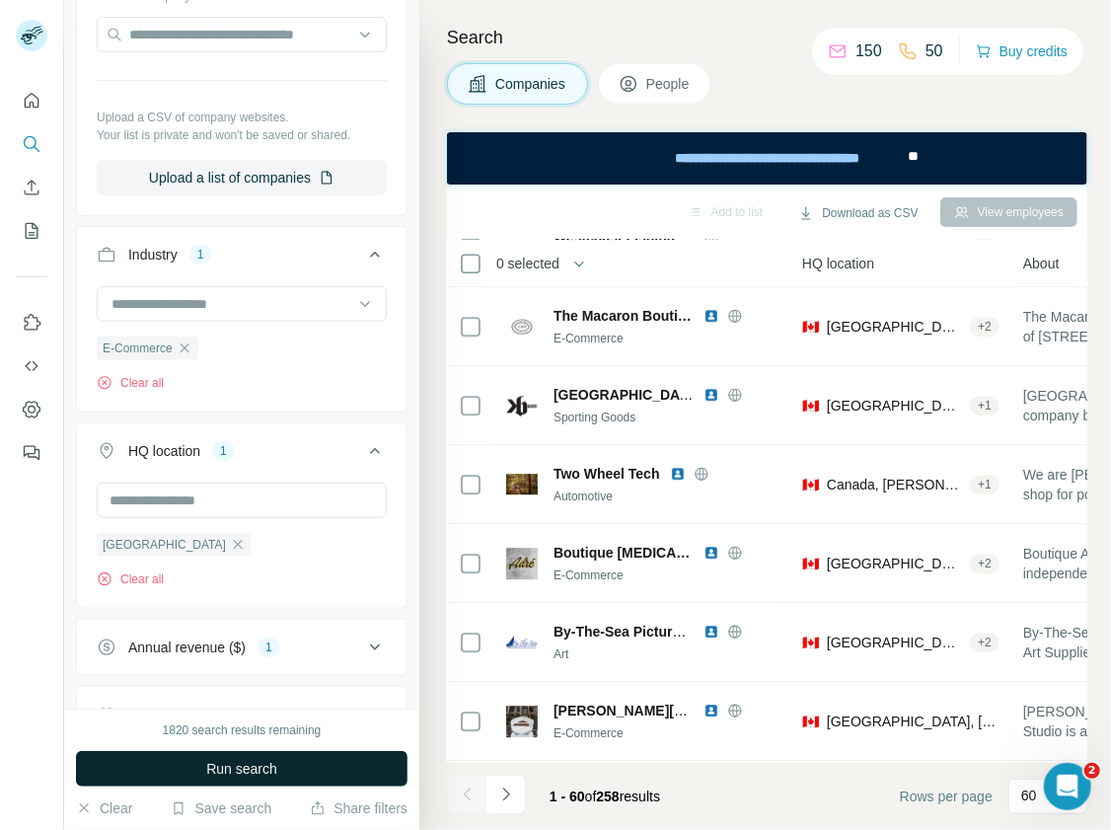
click at [297, 767] on button "Run search" at bounding box center [242, 769] width 332 height 36
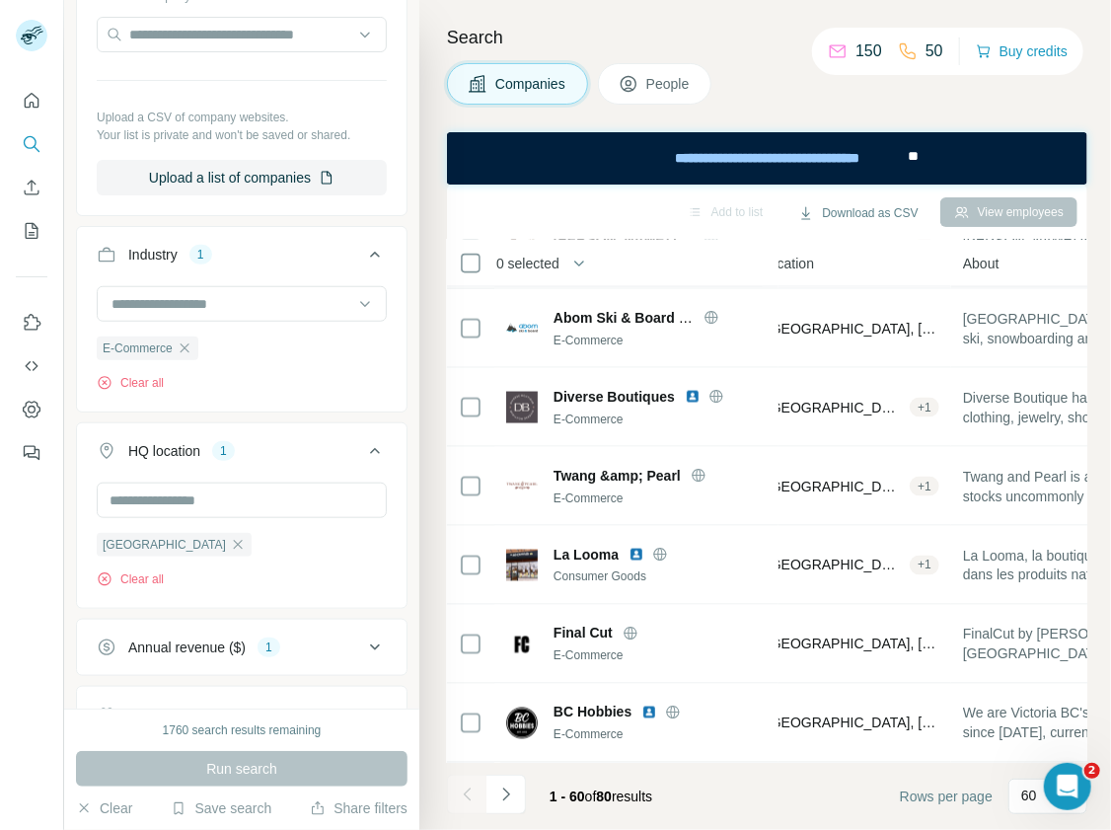
scroll to position [4260, 0]
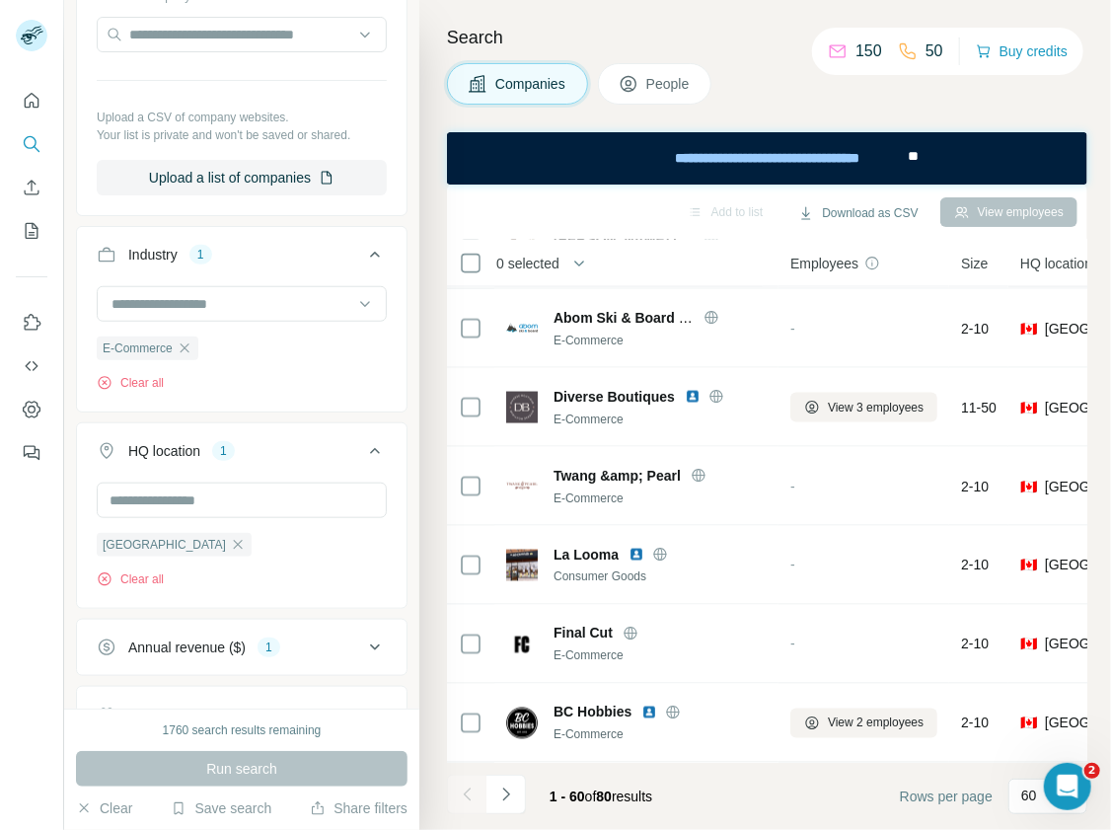
click at [642, 82] on button "People" at bounding box center [655, 83] width 114 height 41
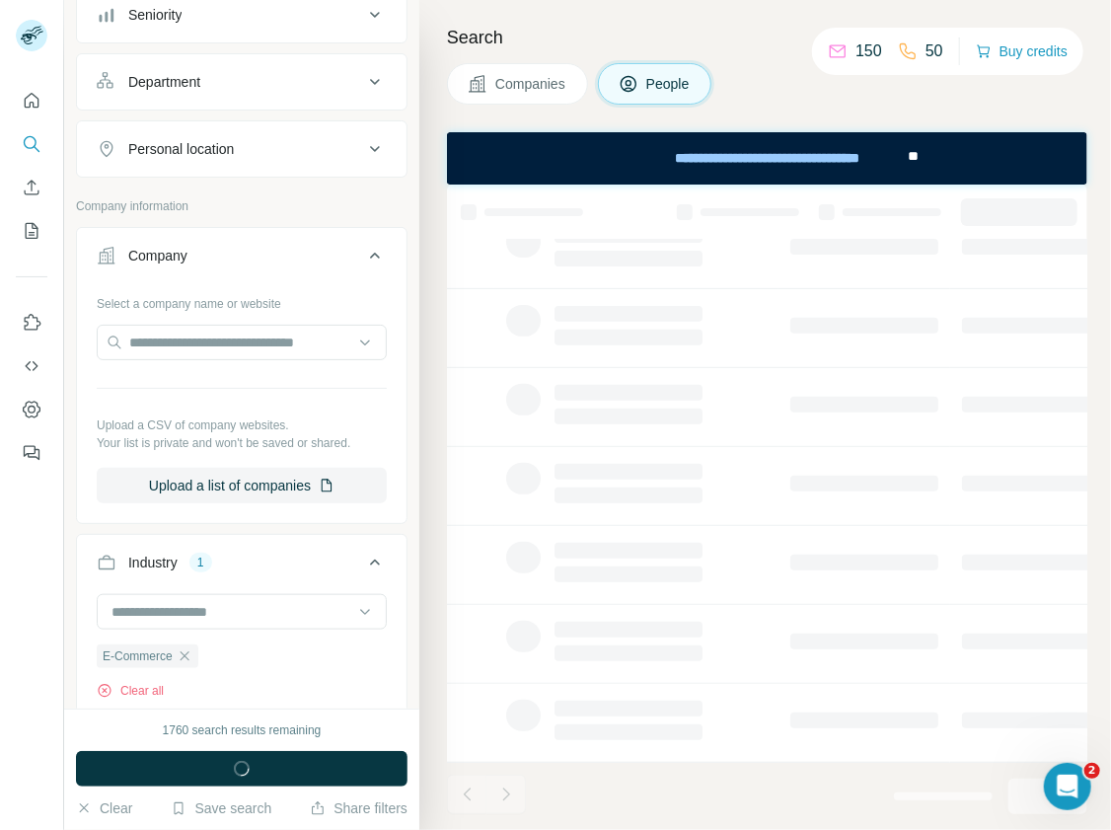
scroll to position [314, 0]
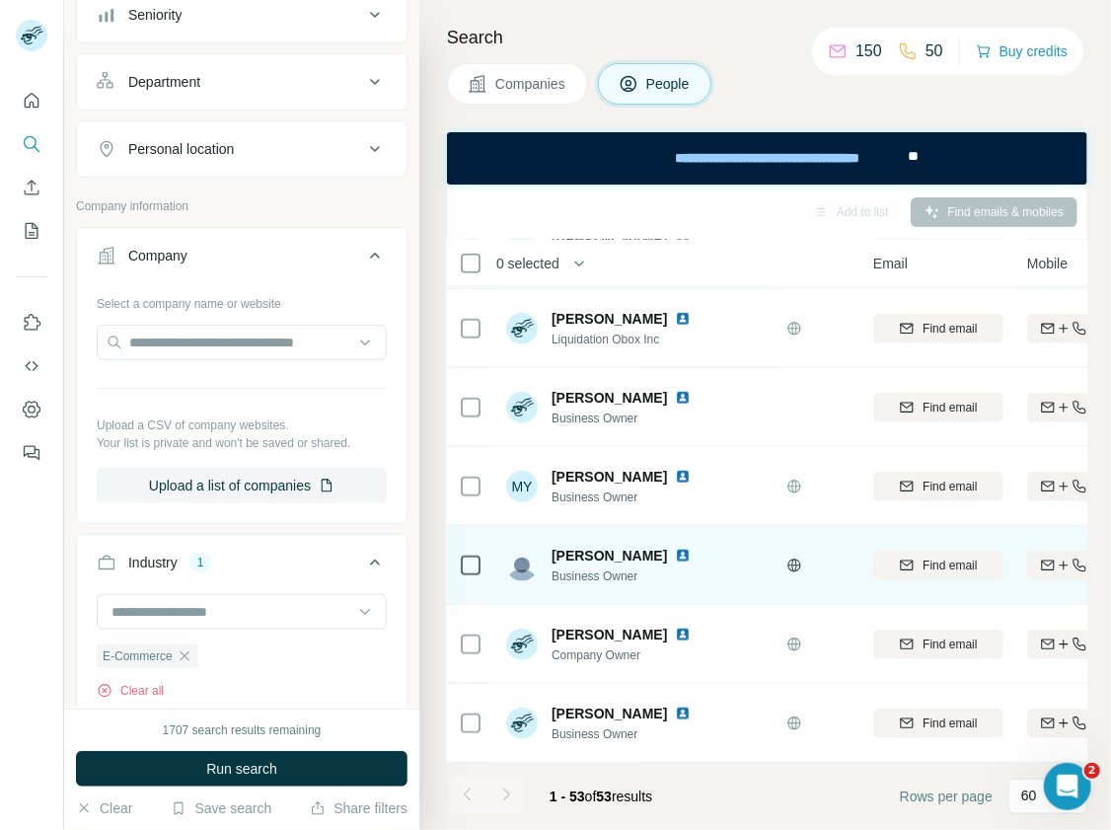
scroll to position [3708, 93]
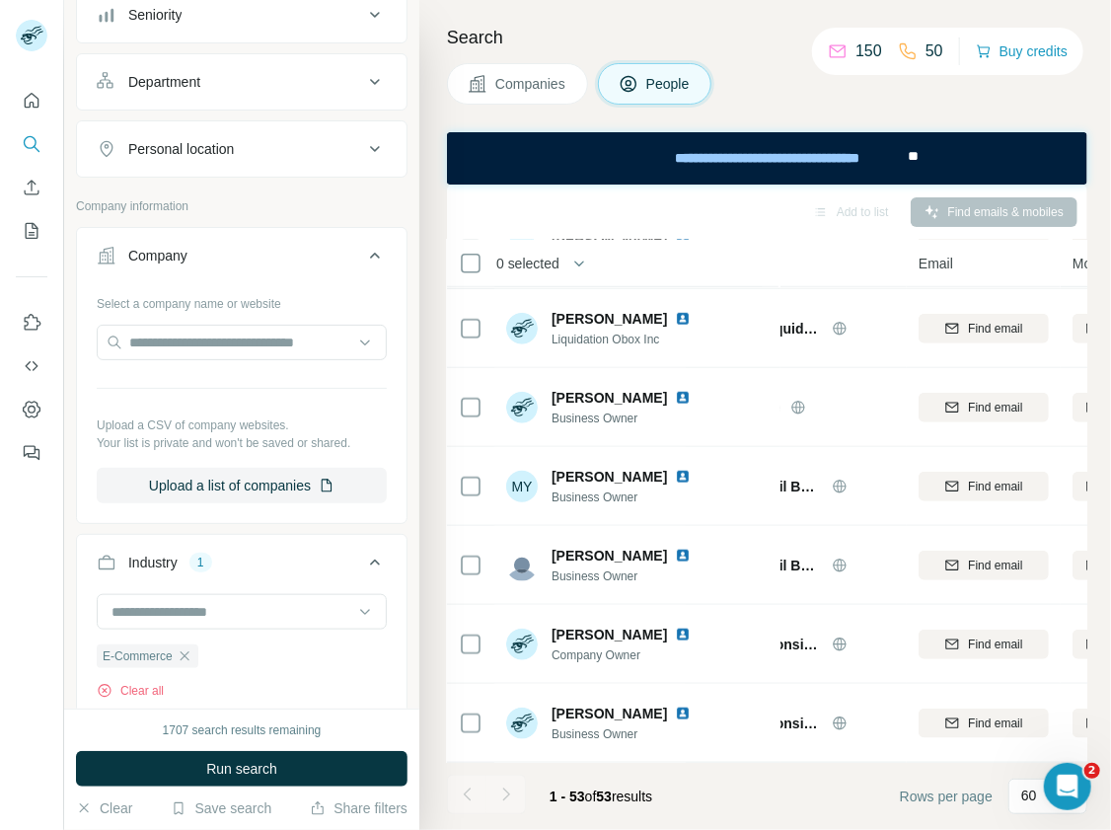
click at [533, 83] on span "Companies" at bounding box center [531, 84] width 72 height 20
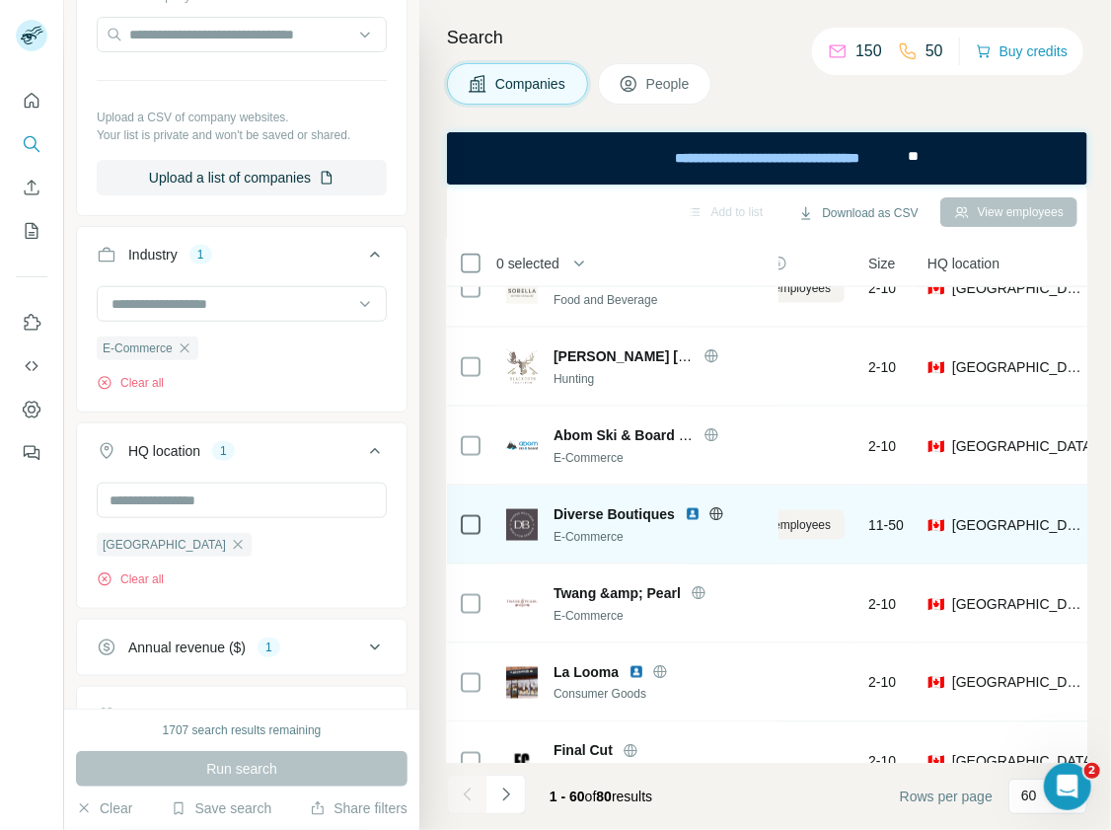
scroll to position [4141, 93]
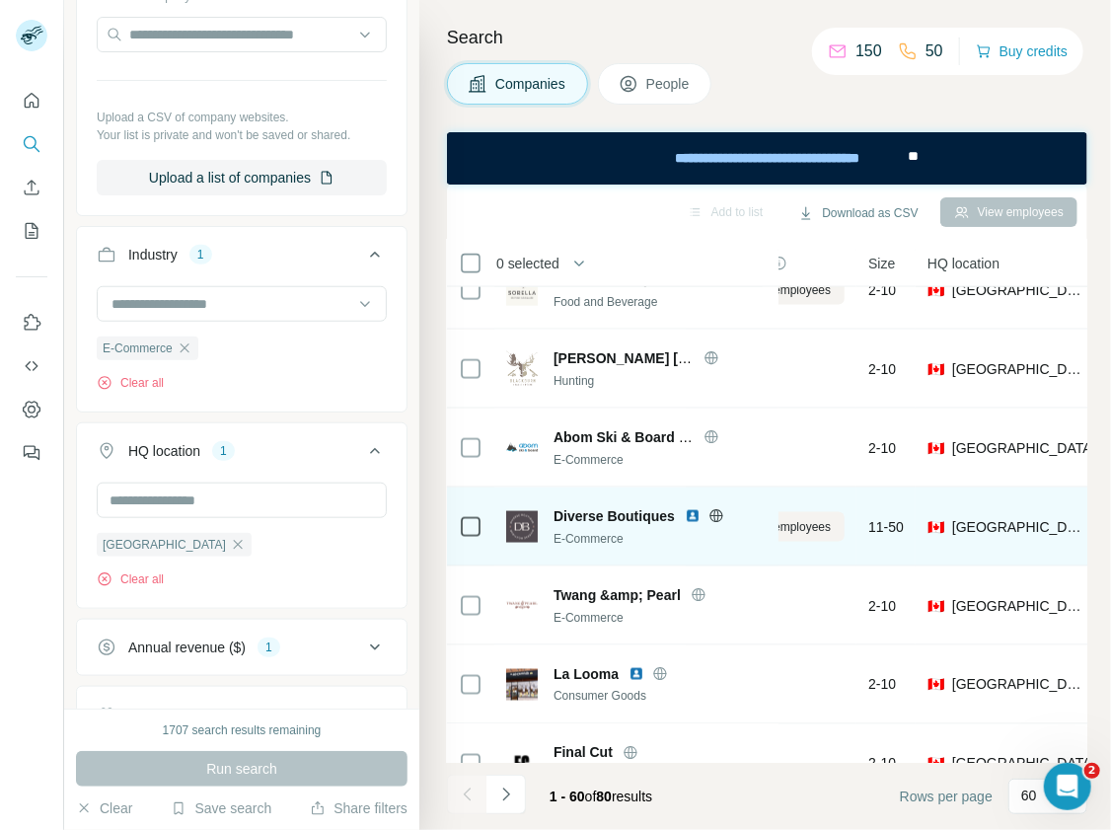
click at [716, 512] on icon at bounding box center [715, 515] width 5 height 13
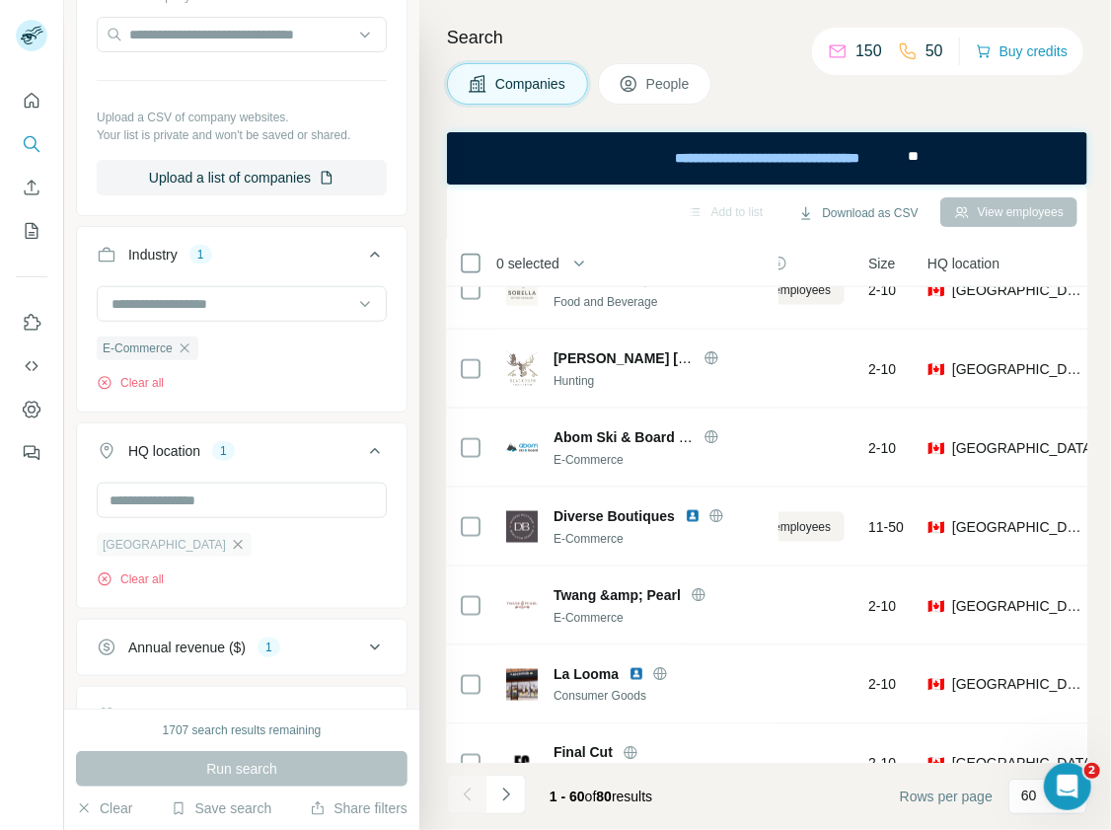
click at [230, 537] on icon "button" at bounding box center [238, 545] width 16 height 16
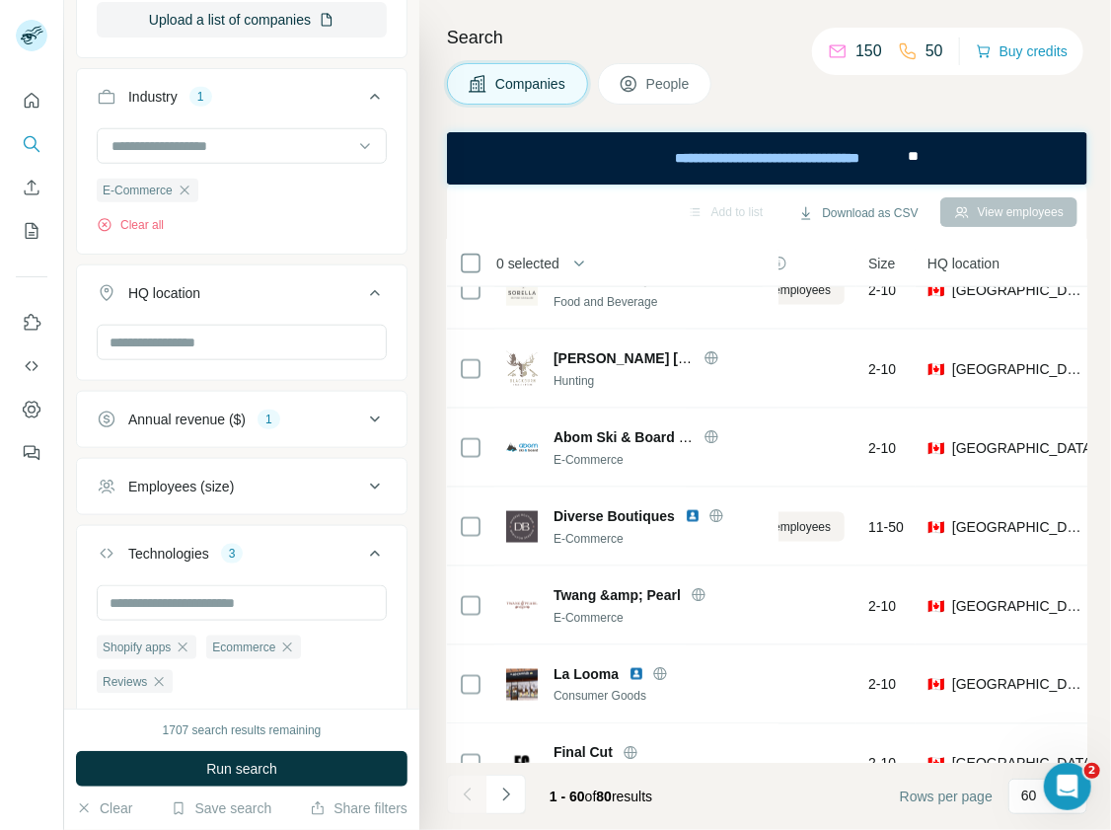
scroll to position [647, 0]
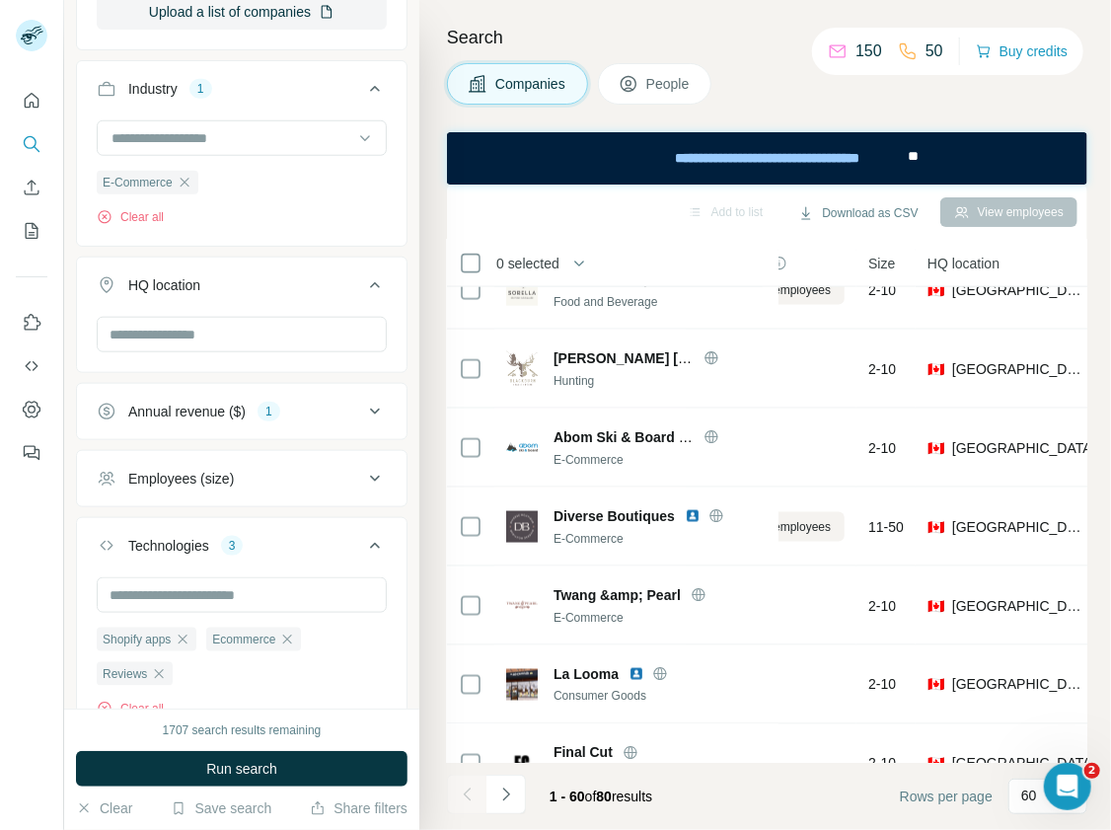
click at [287, 410] on button "Annual revenue ($) 1" at bounding box center [242, 411] width 330 height 47
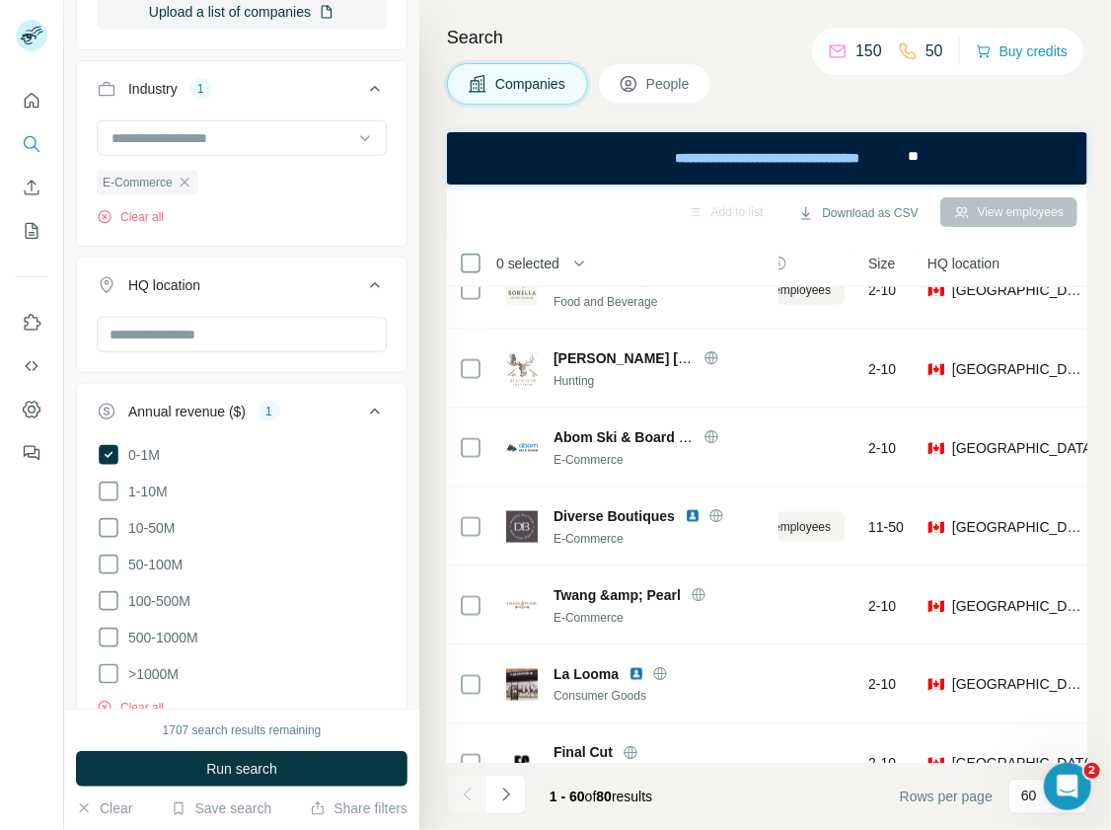
click at [168, 479] on li "1-10M" at bounding box center [242, 491] width 290 height 25
click at [153, 481] on span "1-10M" at bounding box center [143, 491] width 47 height 20
click at [240, 768] on span "Run search" at bounding box center [241, 769] width 71 height 20
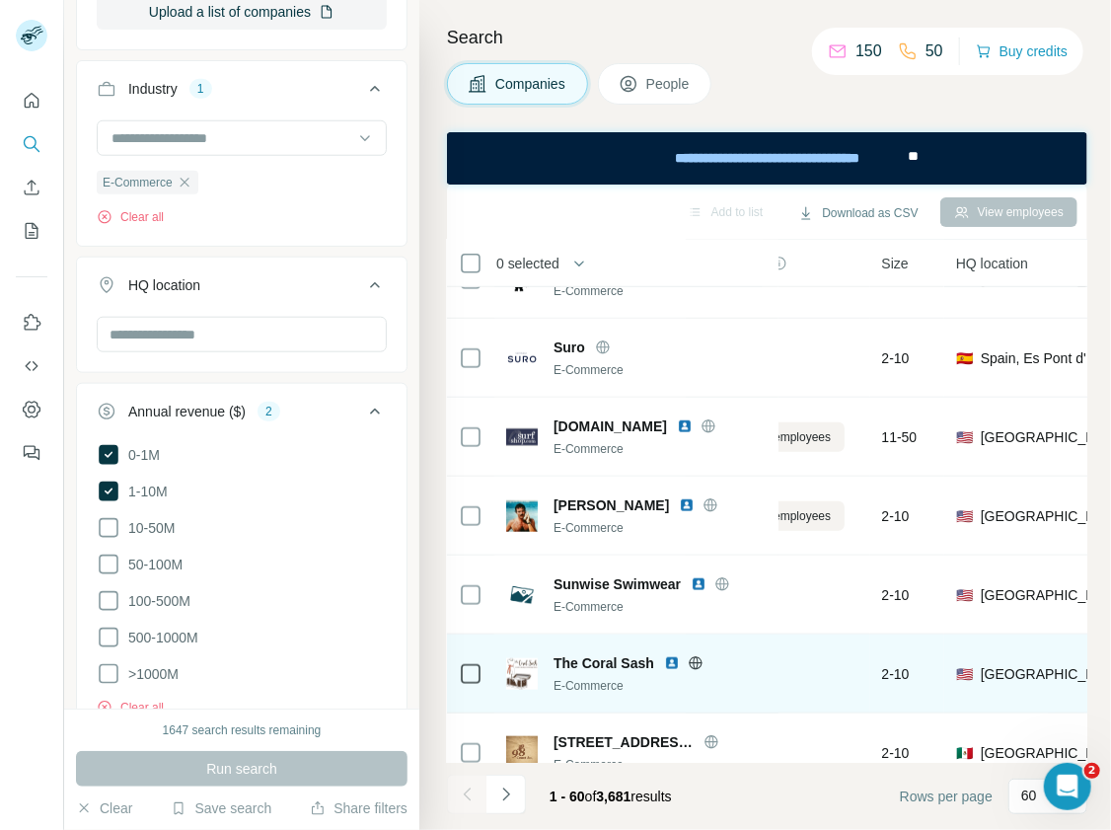
scroll to position [3610, 93]
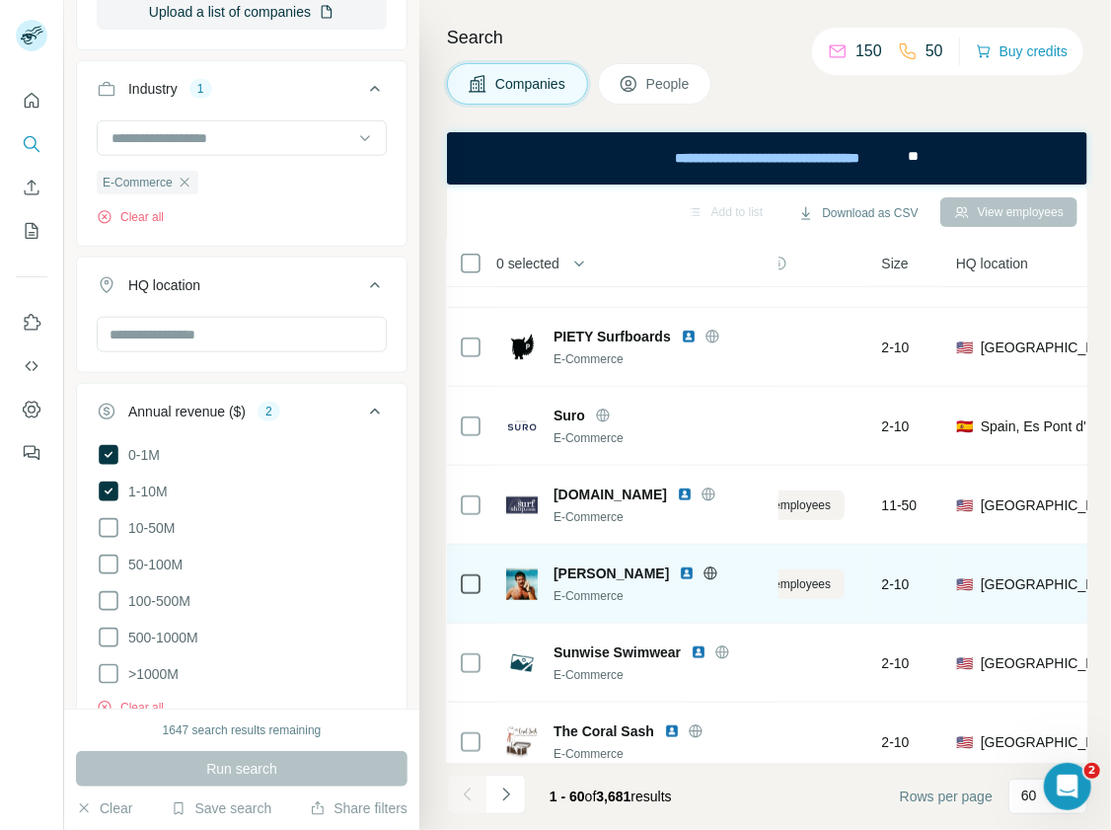
click at [704, 566] on icon at bounding box center [710, 572] width 13 height 13
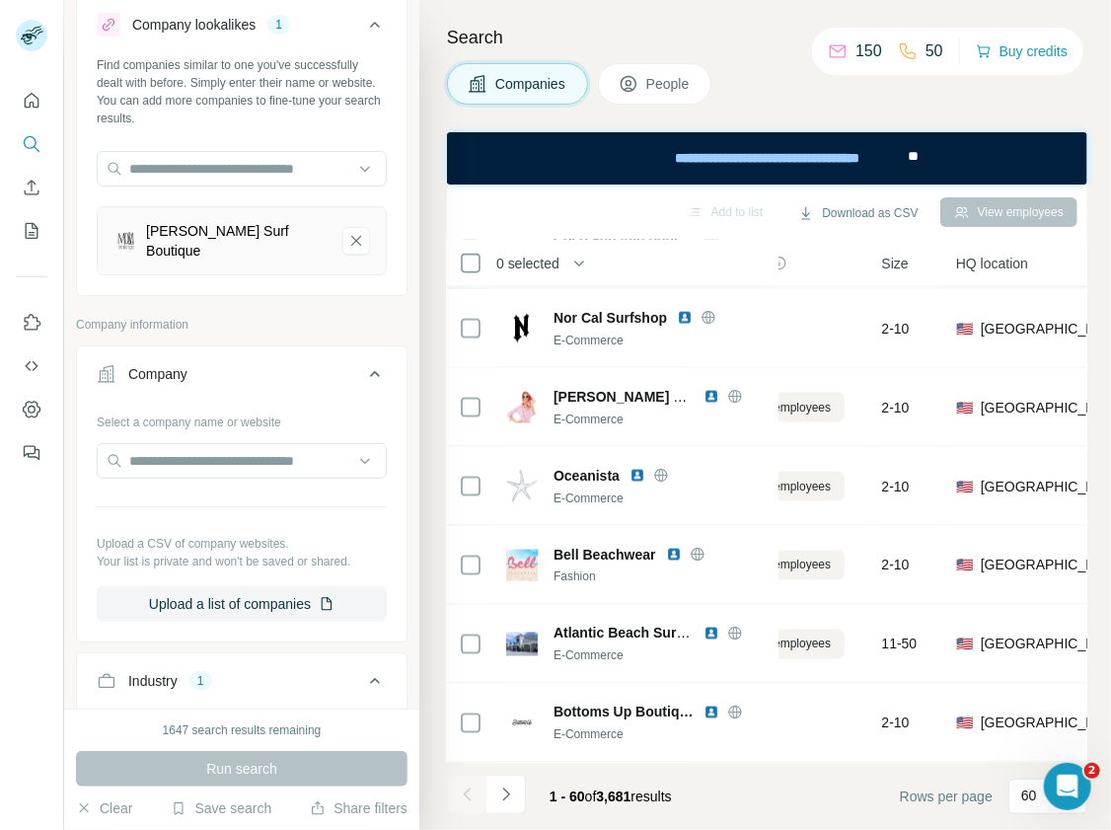
scroll to position [16, 0]
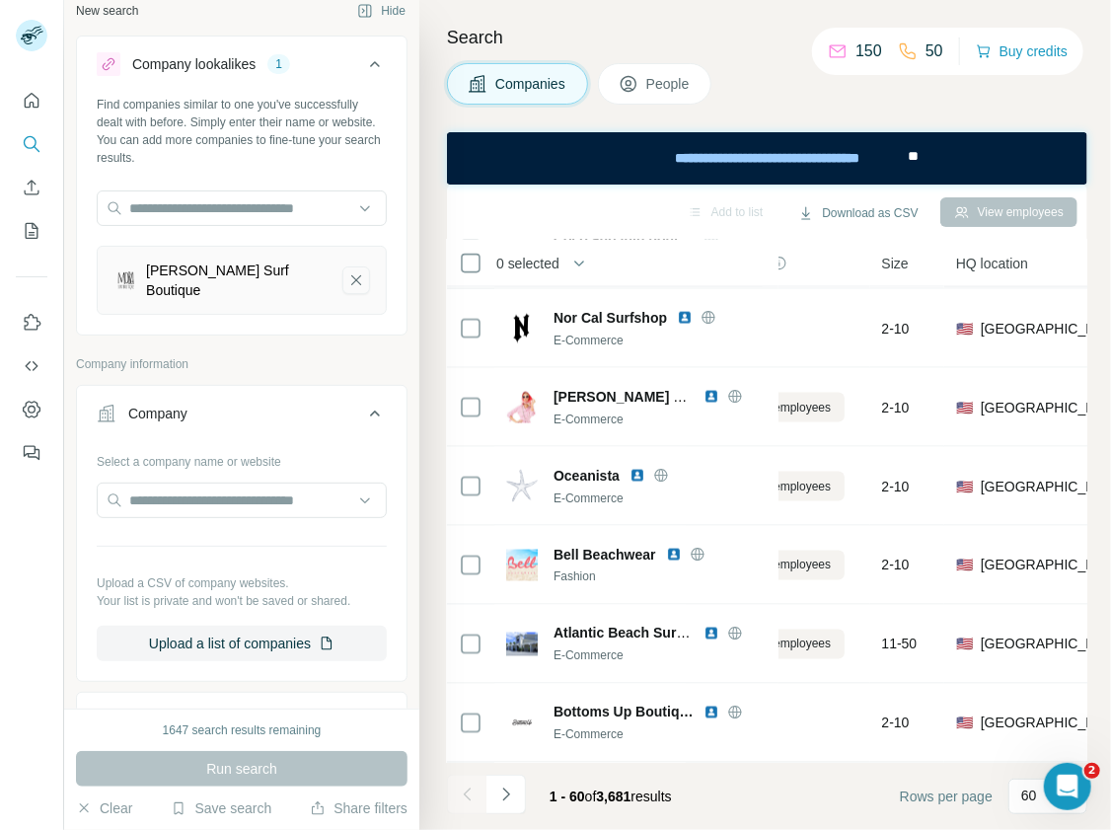
click at [354, 270] on icon "Mora Surf Boutique-remove-button" at bounding box center [356, 280] width 18 height 20
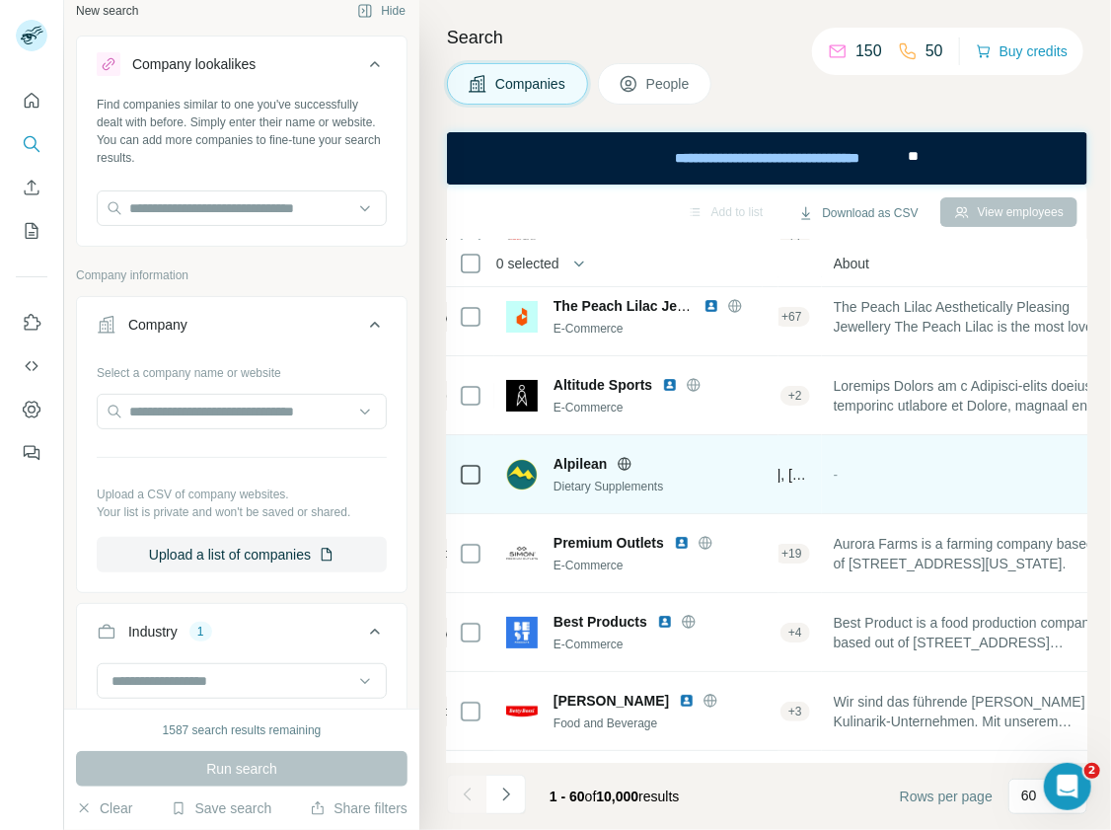
scroll to position [2993, 456]
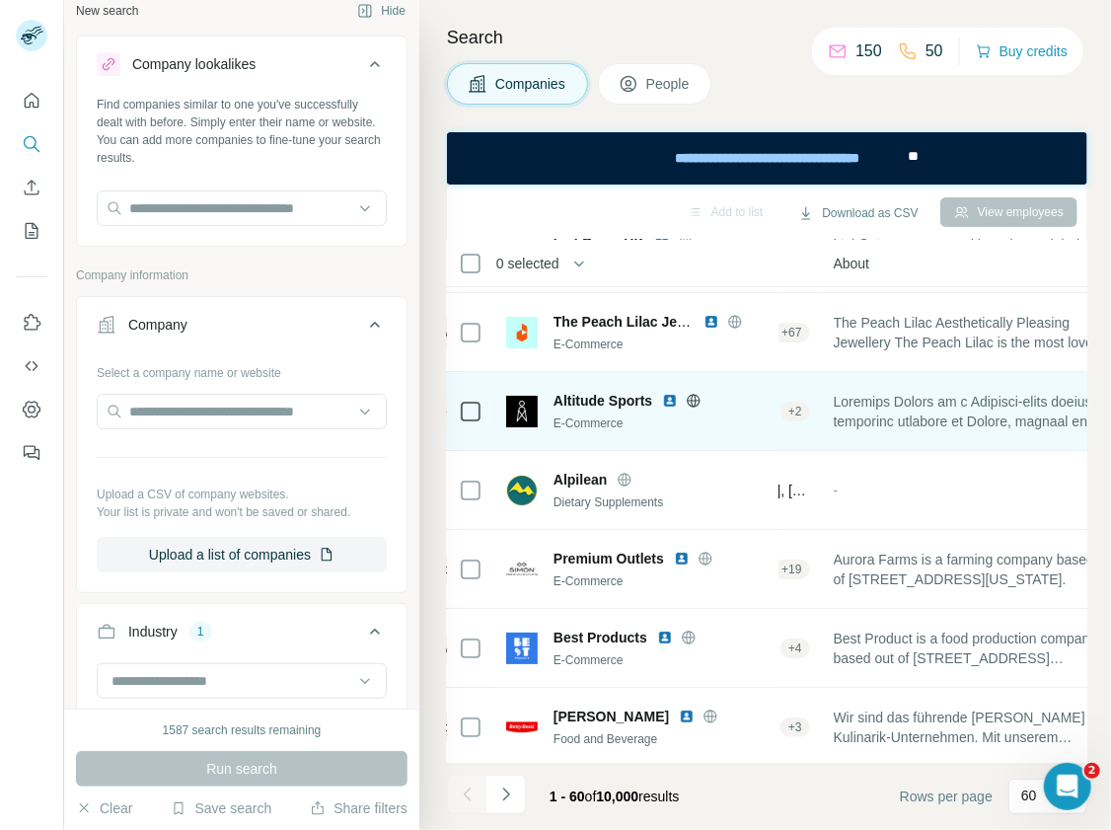
click at [688, 395] on icon at bounding box center [694, 401] width 16 height 16
